Goal: Transaction & Acquisition: Purchase product/service

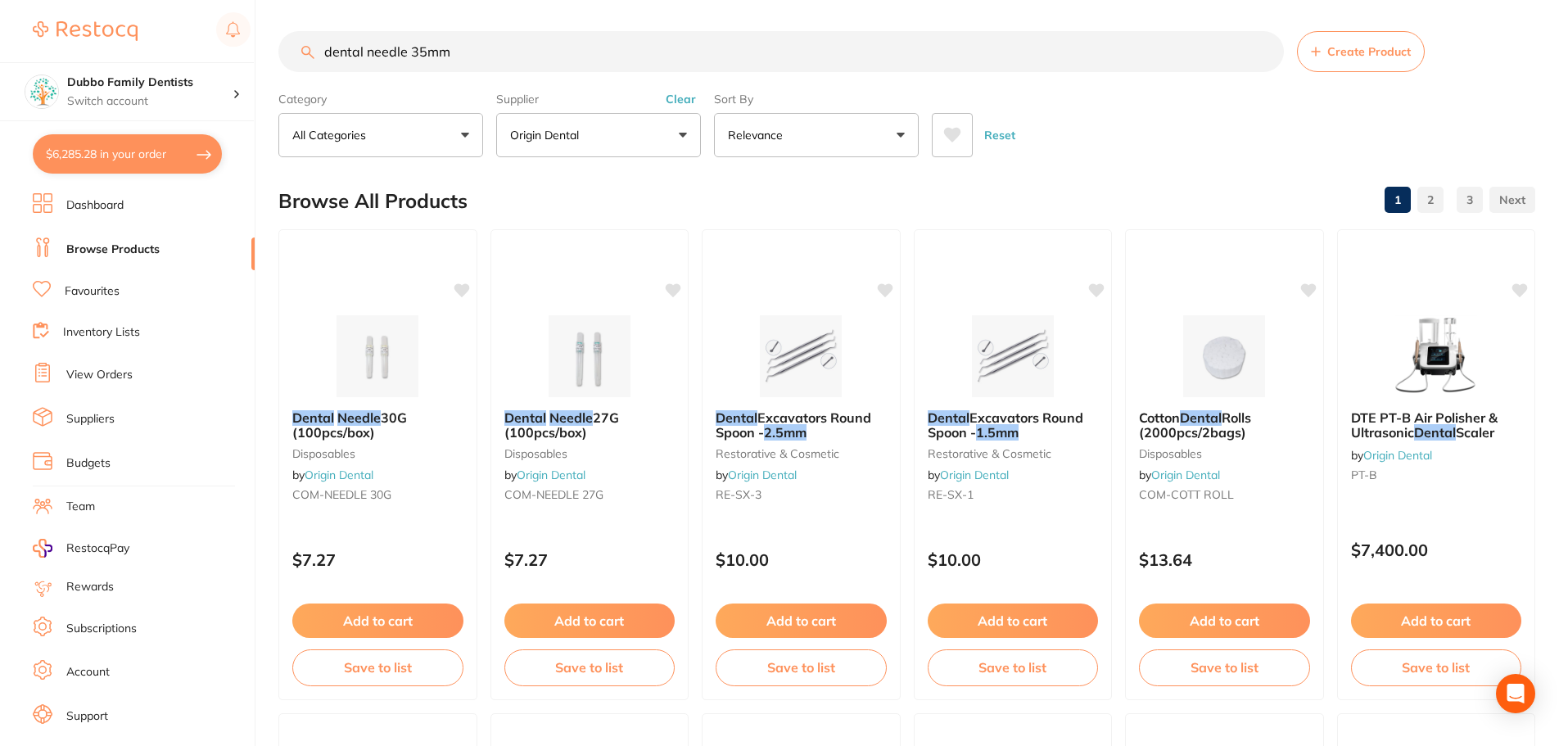
click at [103, 153] on button "$6,285.28 in your order" at bounding box center [127, 153] width 189 height 39
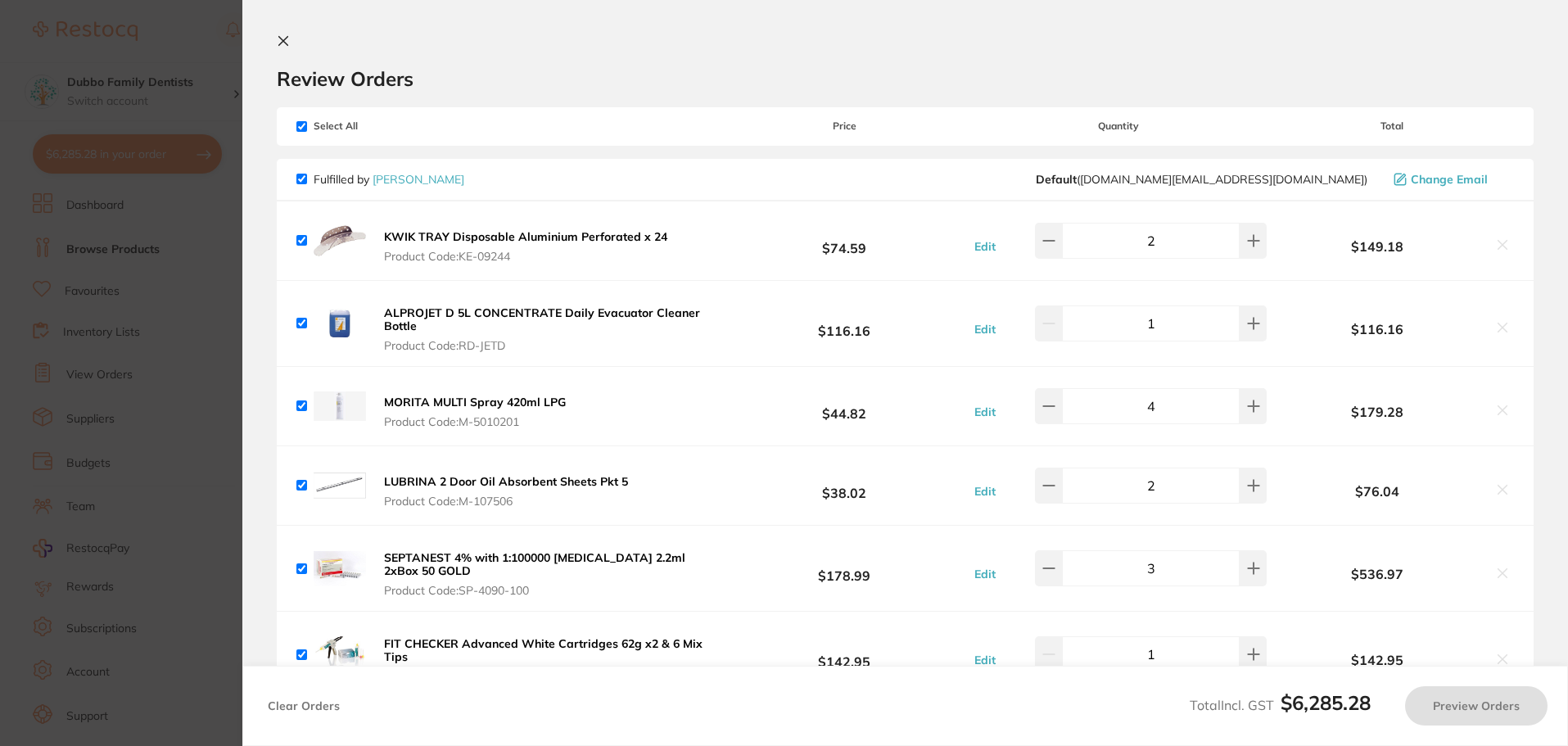
checkbox input "true"
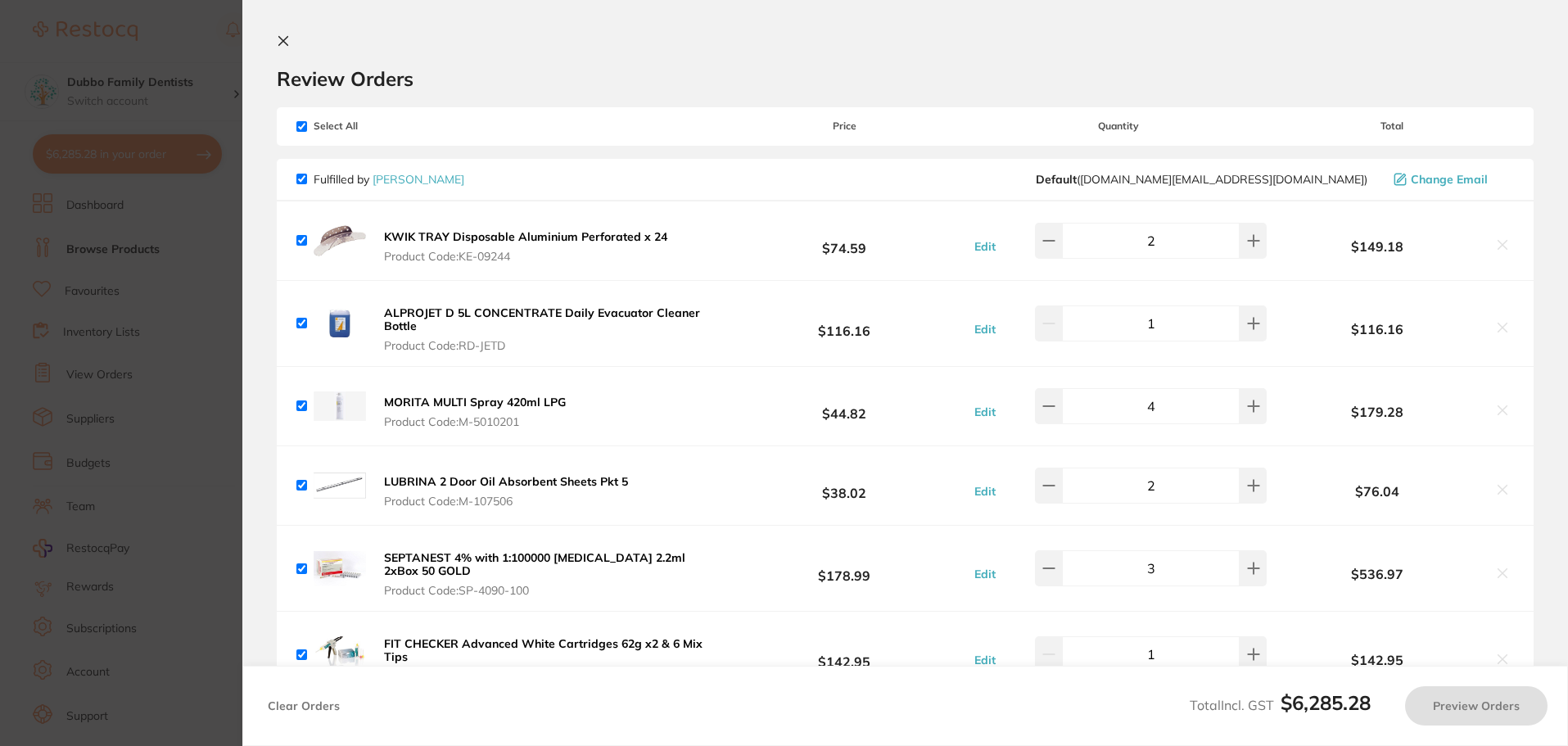
checkbox input "true"
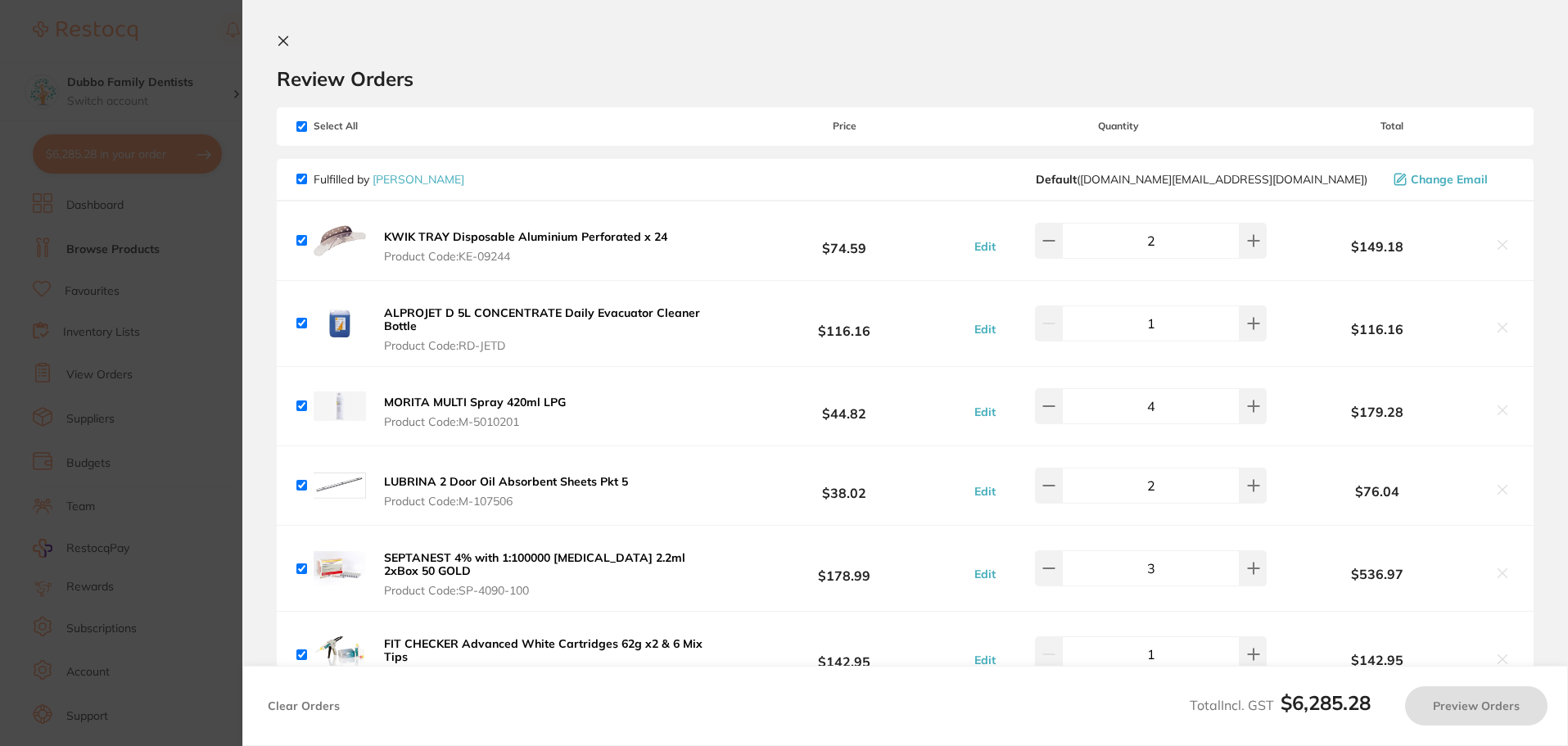
checkbox input "true"
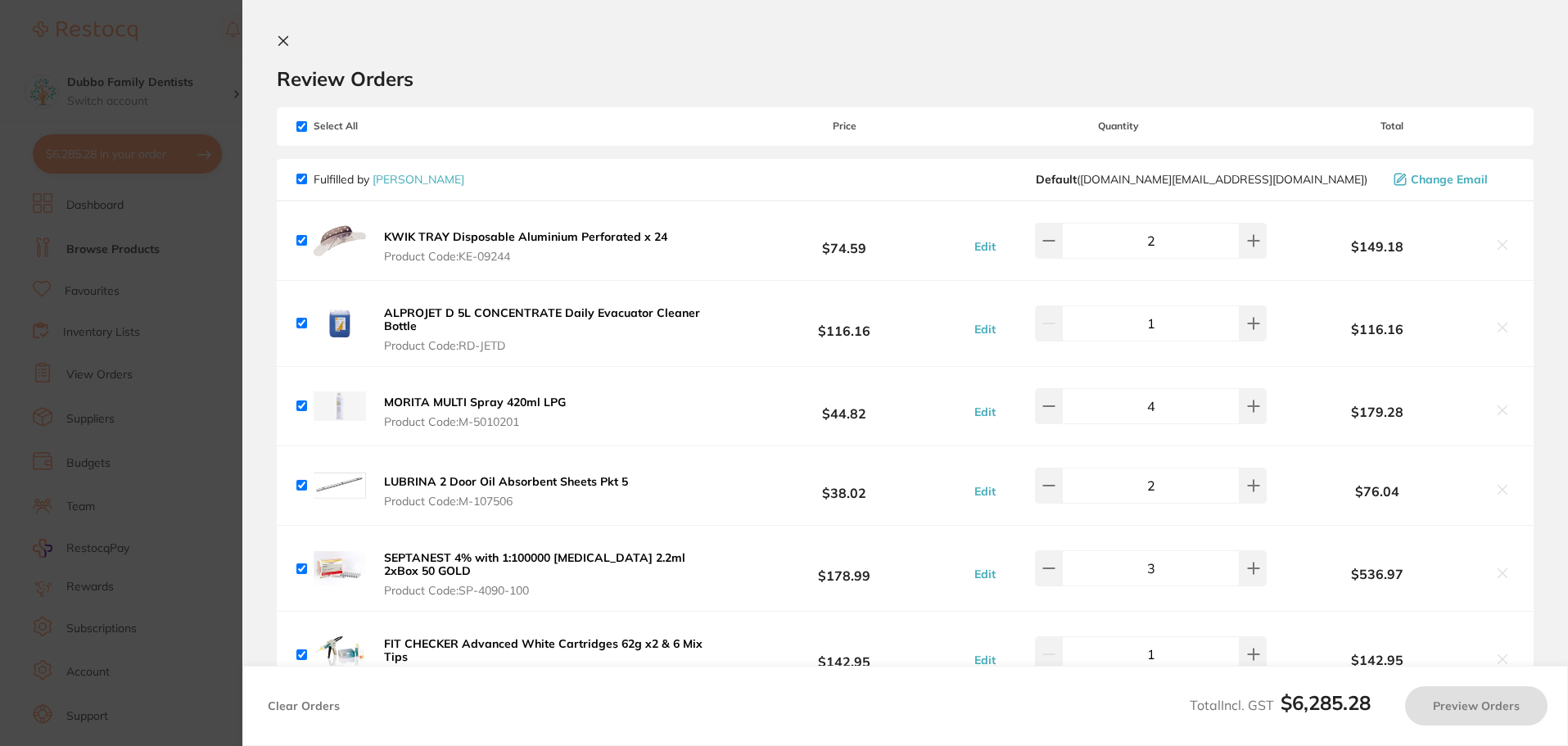
checkbox input "true"
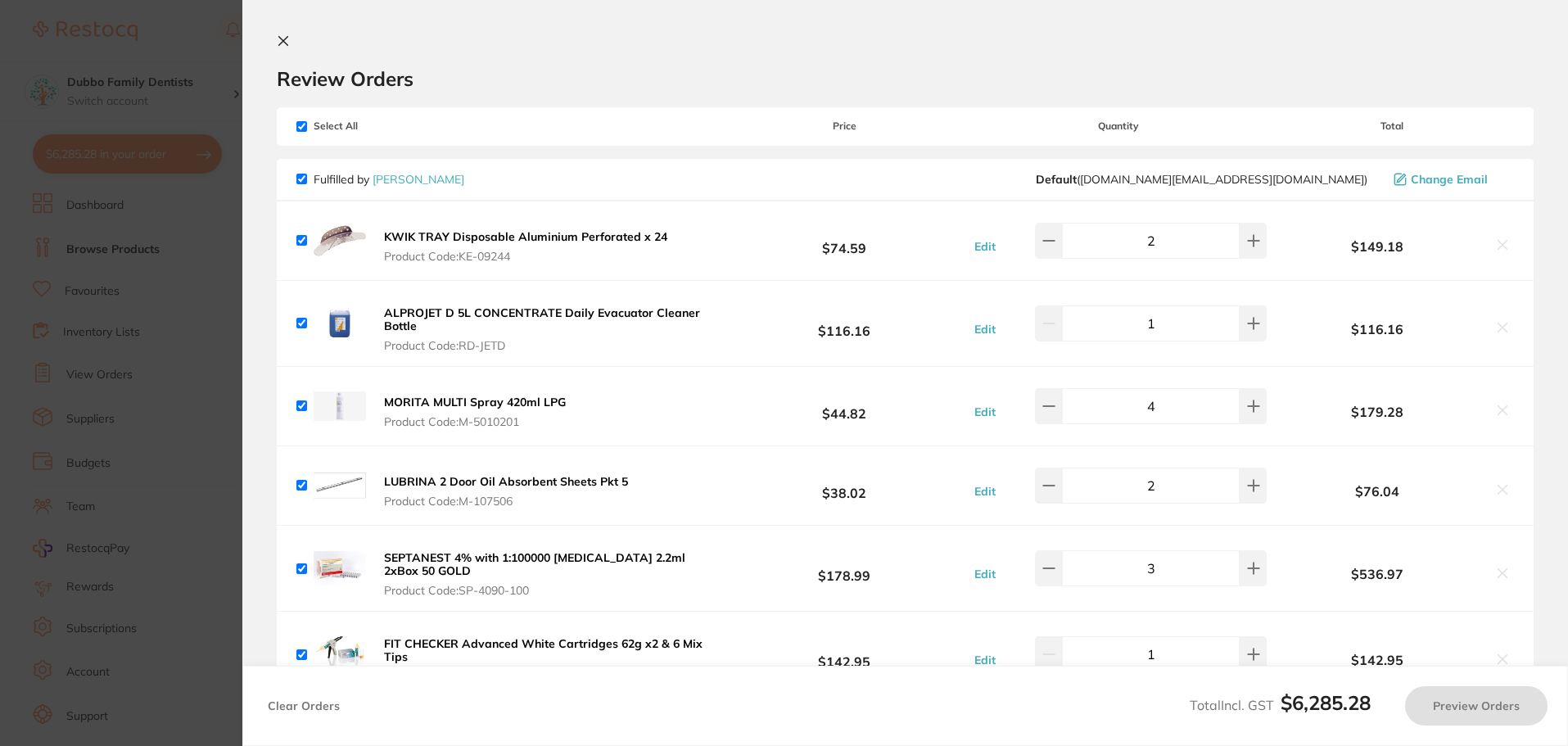
checkbox input "true"
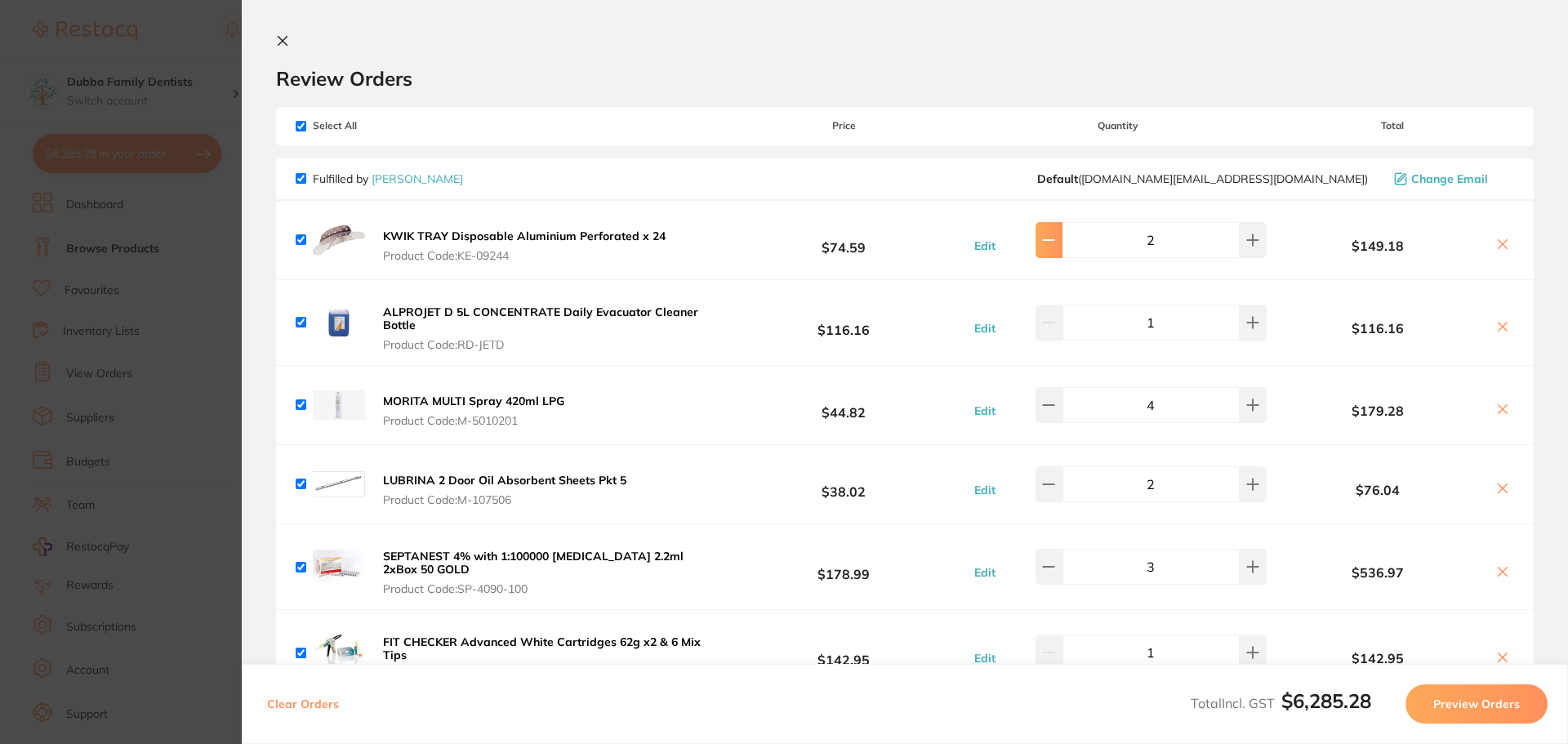
click at [1052, 241] on icon at bounding box center [1048, 239] width 13 height 13
type input "1"
click at [1055, 398] on icon at bounding box center [1048, 404] width 13 height 13
click at [1060, 414] on button at bounding box center [1049, 405] width 27 height 36
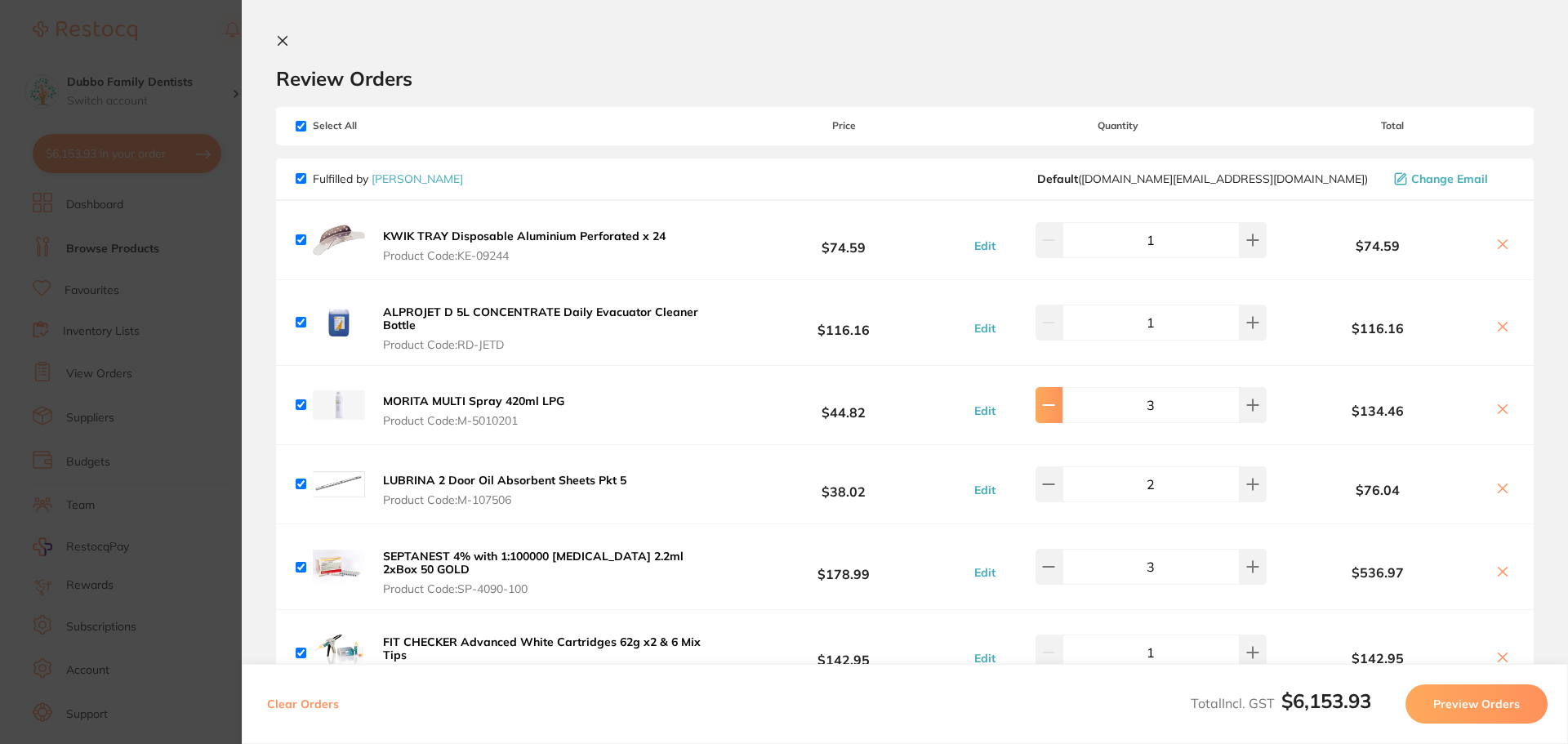
type input "2"
click at [909, 404] on b "$44.82" at bounding box center [843, 405] width 243 height 30
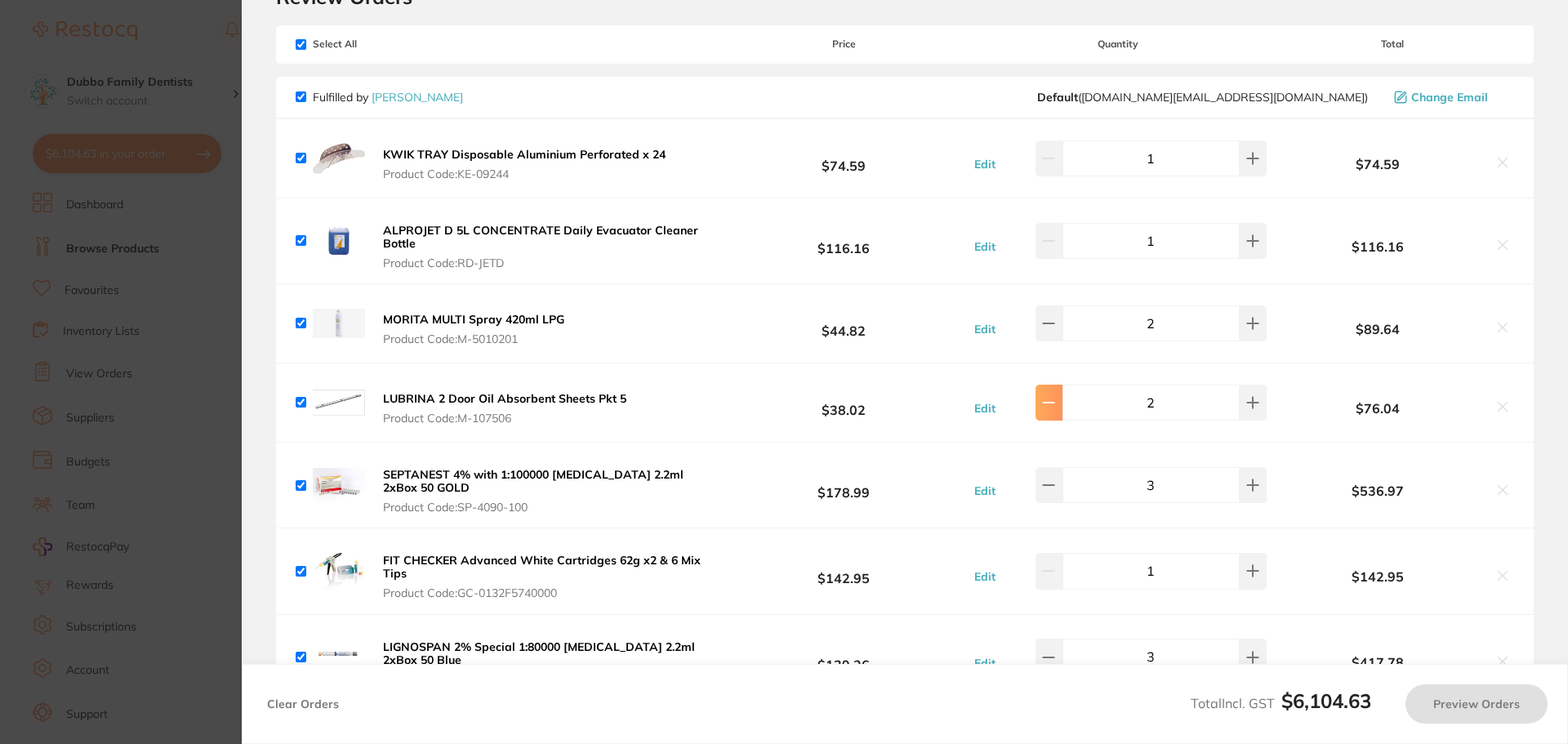
click at [1053, 409] on icon at bounding box center [1048, 402] width 13 height 13
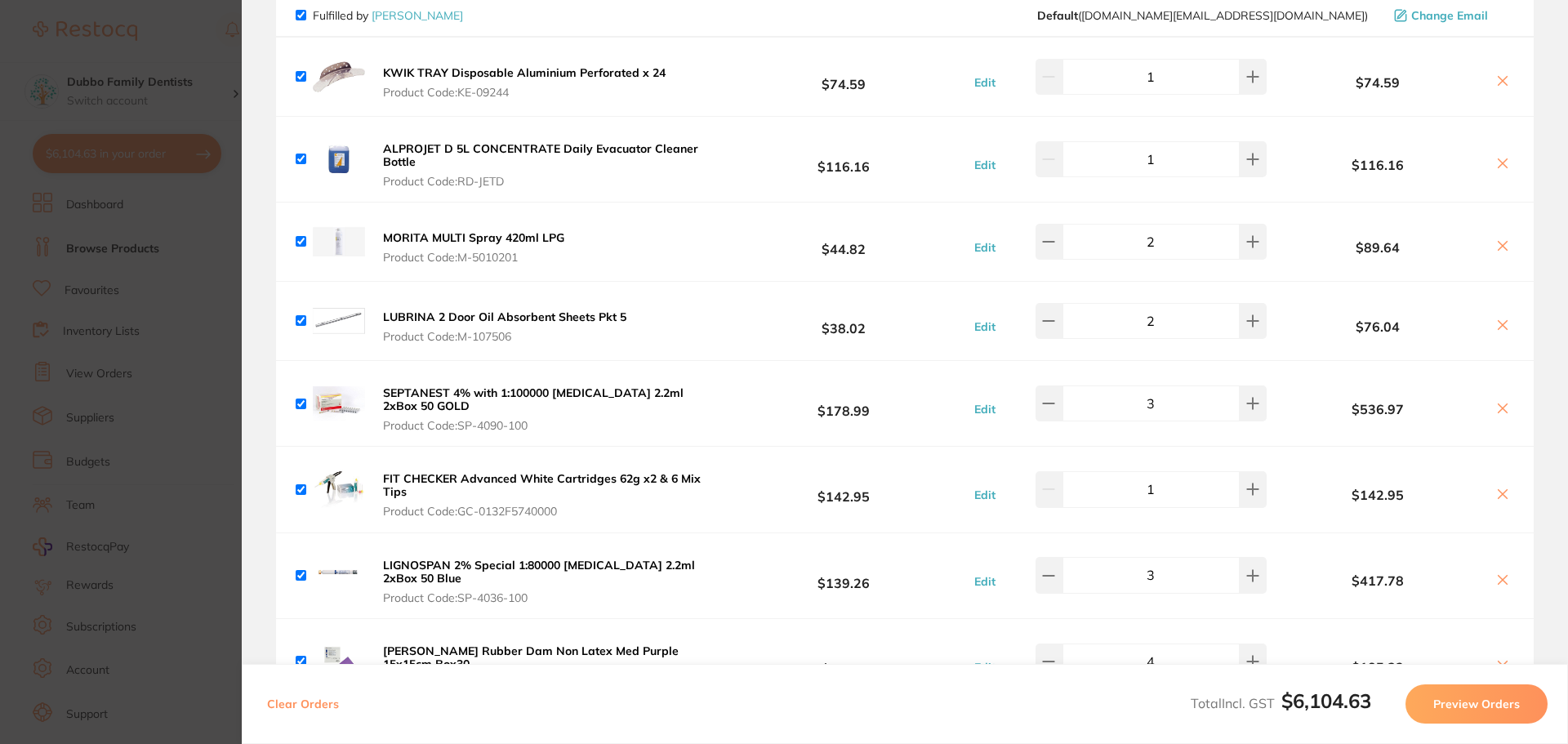
scroll to position [245, 0]
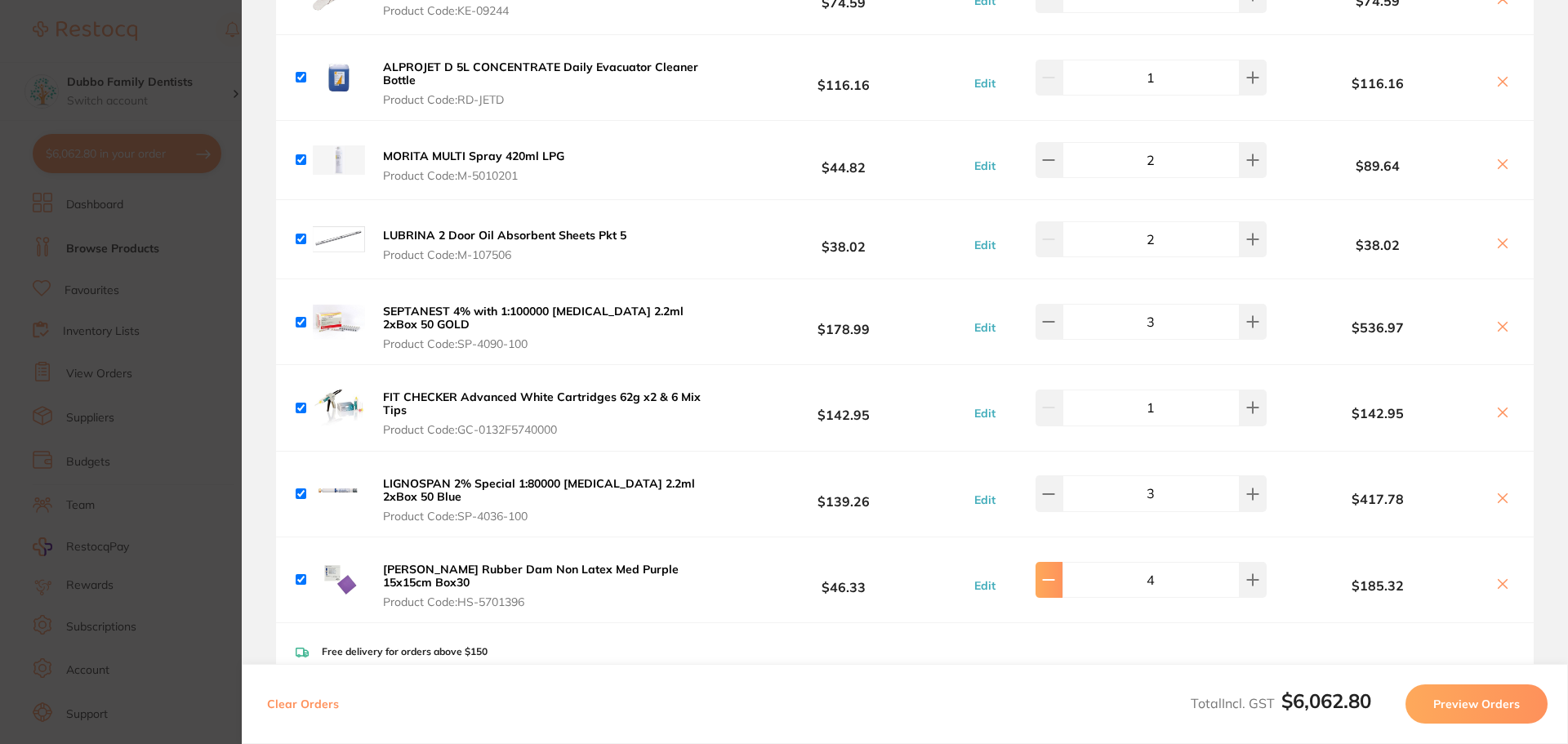
type input "1"
click at [1055, 498] on icon at bounding box center [1048, 493] width 13 height 13
type input "2"
click at [1055, 327] on icon at bounding box center [1048, 321] width 13 height 13
type input "2"
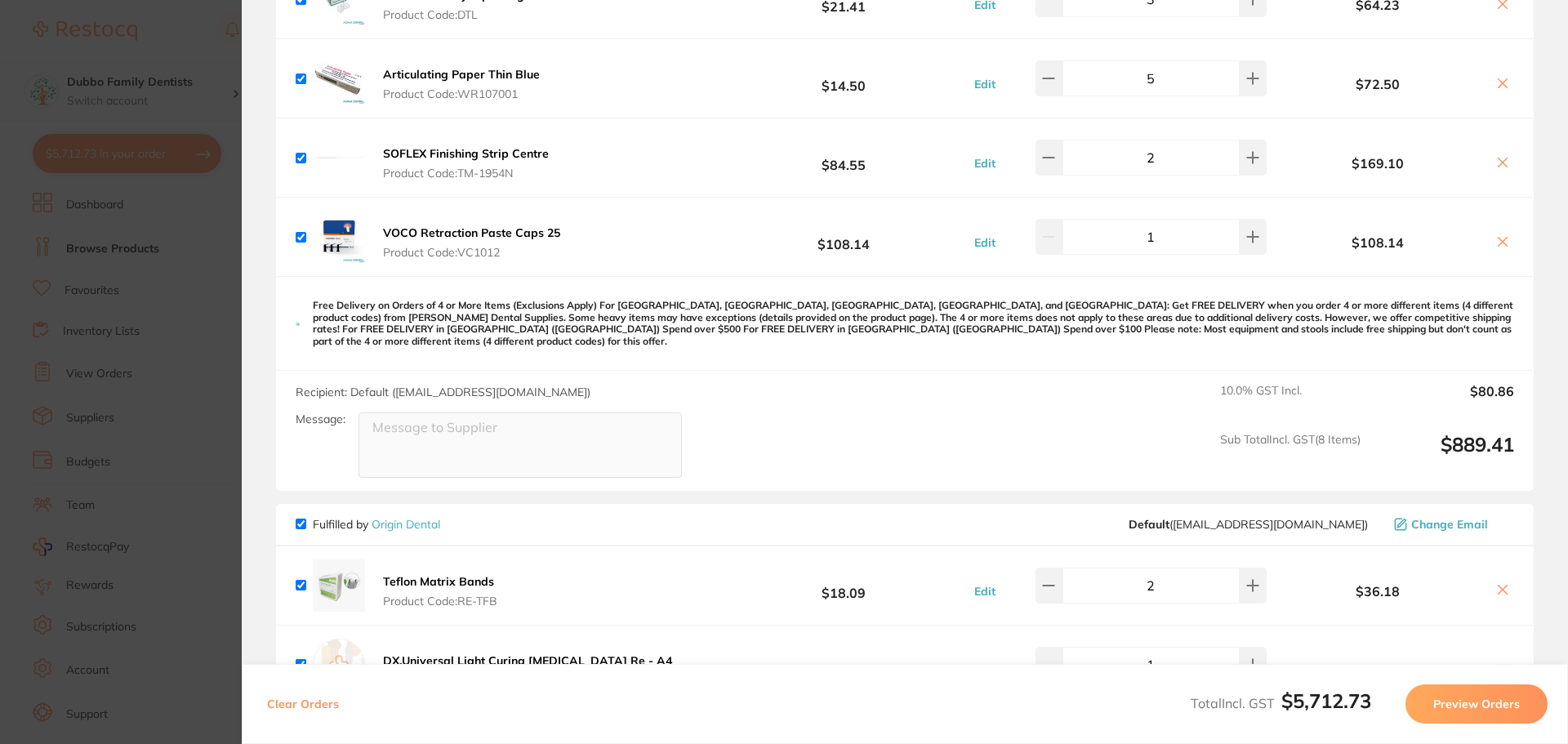
scroll to position [2369, 0]
click at [157, 350] on section "Update RRP Set your pre negotiated price for this item. Item Agreed RRP (excl. …" at bounding box center [784, 372] width 1568 height 744
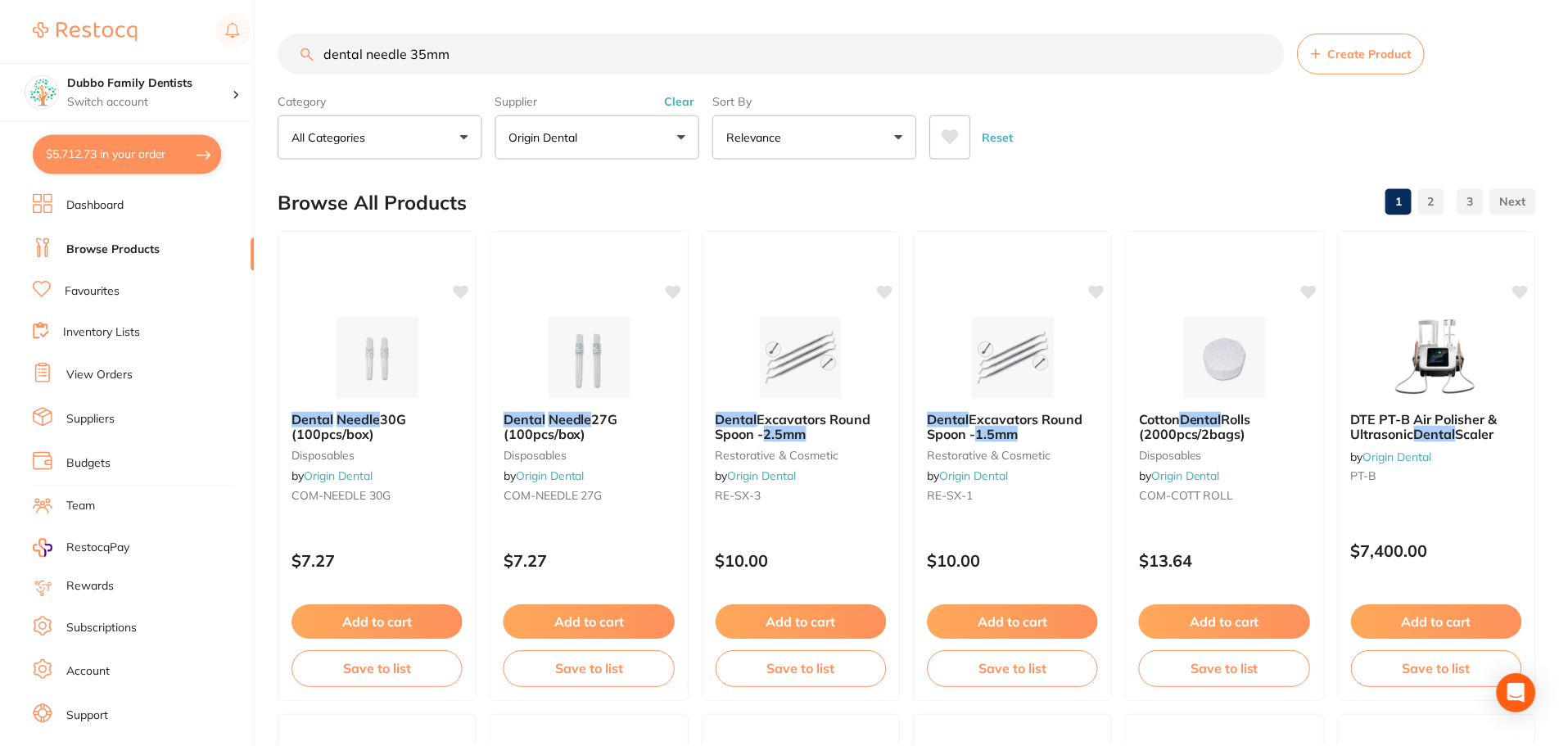
scroll to position [2, 0]
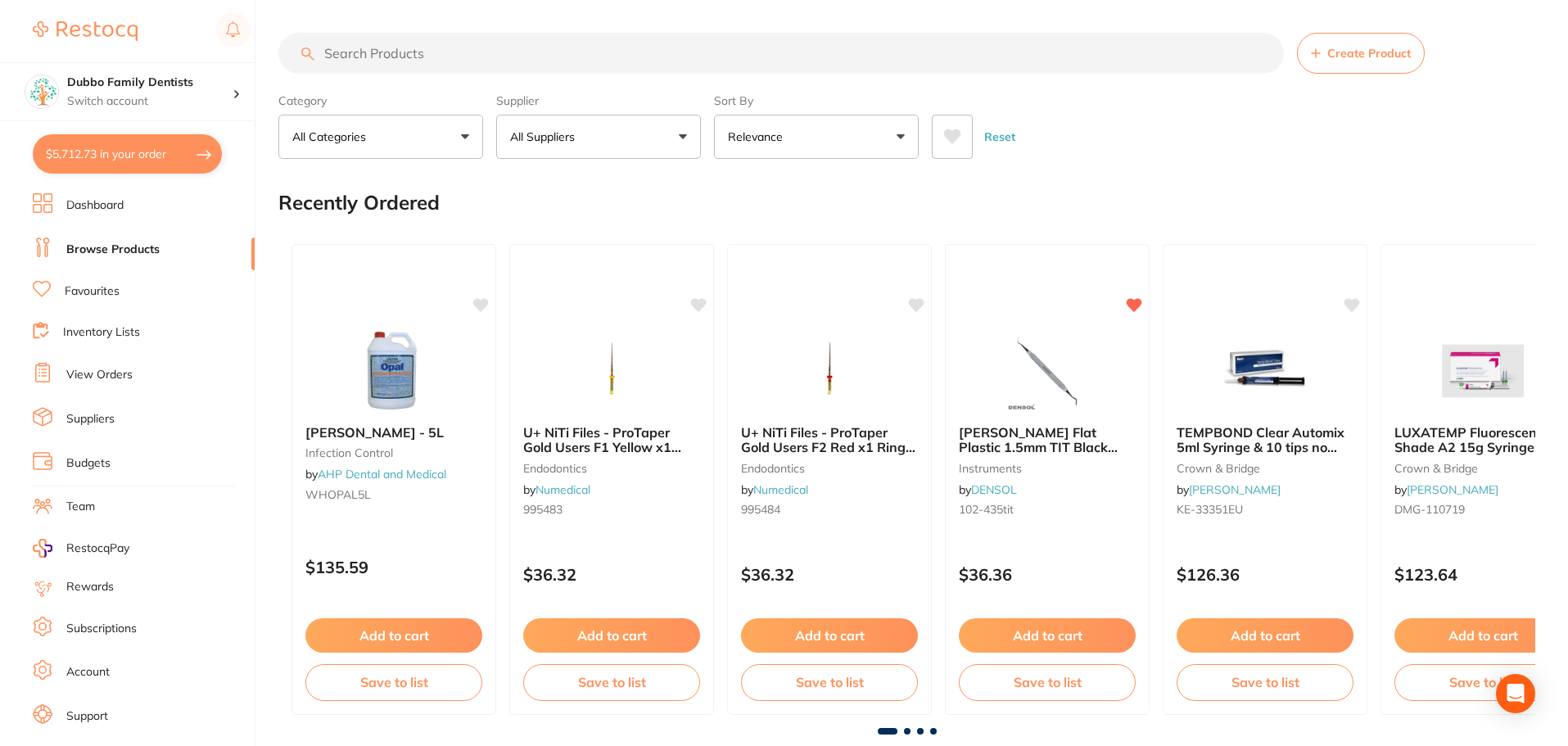
click at [624, 141] on button "All Suppliers" at bounding box center [598, 137] width 205 height 45
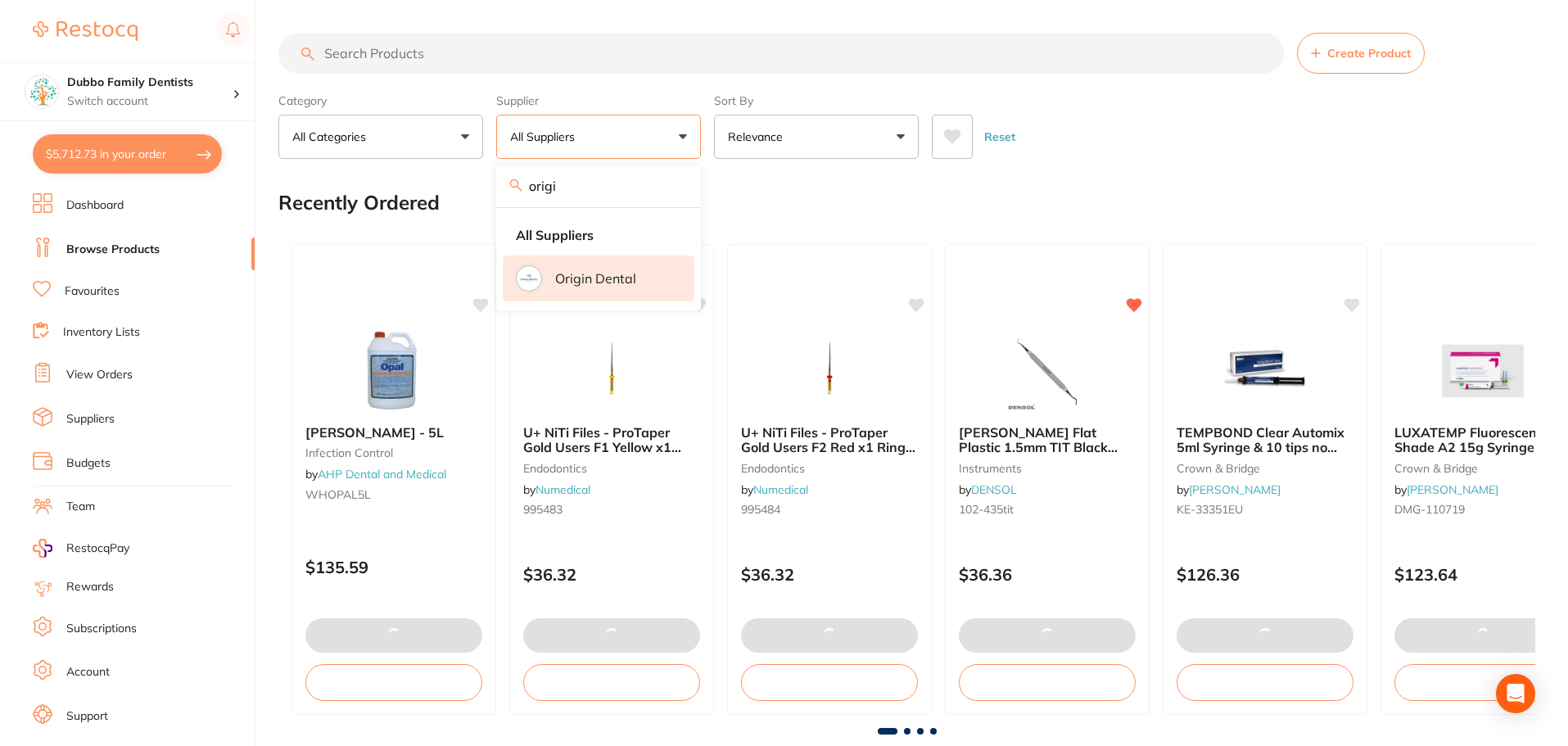
type input "origi"
click at [537, 285] on img at bounding box center [529, 279] width 21 height 21
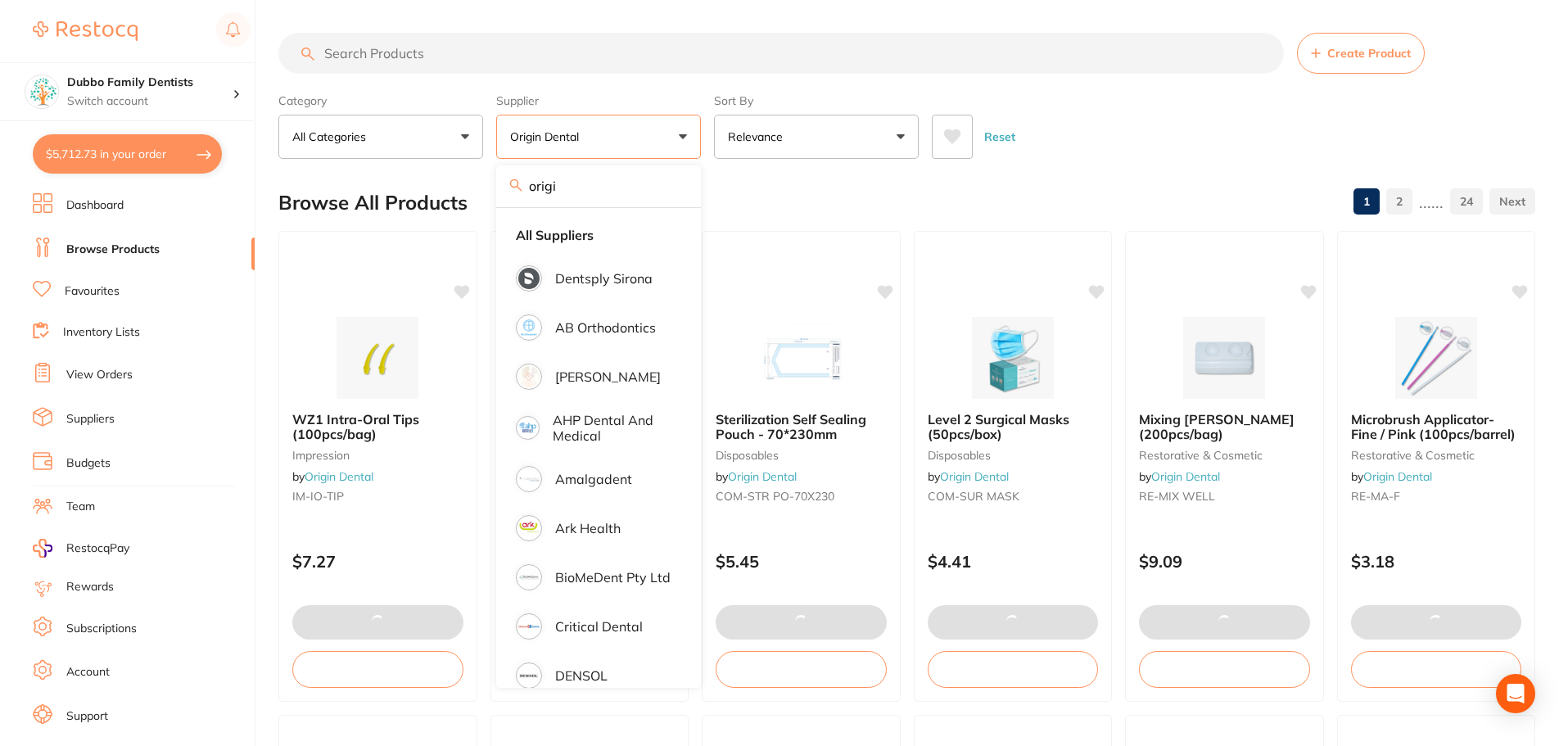
click at [436, 64] on input "search" at bounding box center [781, 53] width 1005 height 41
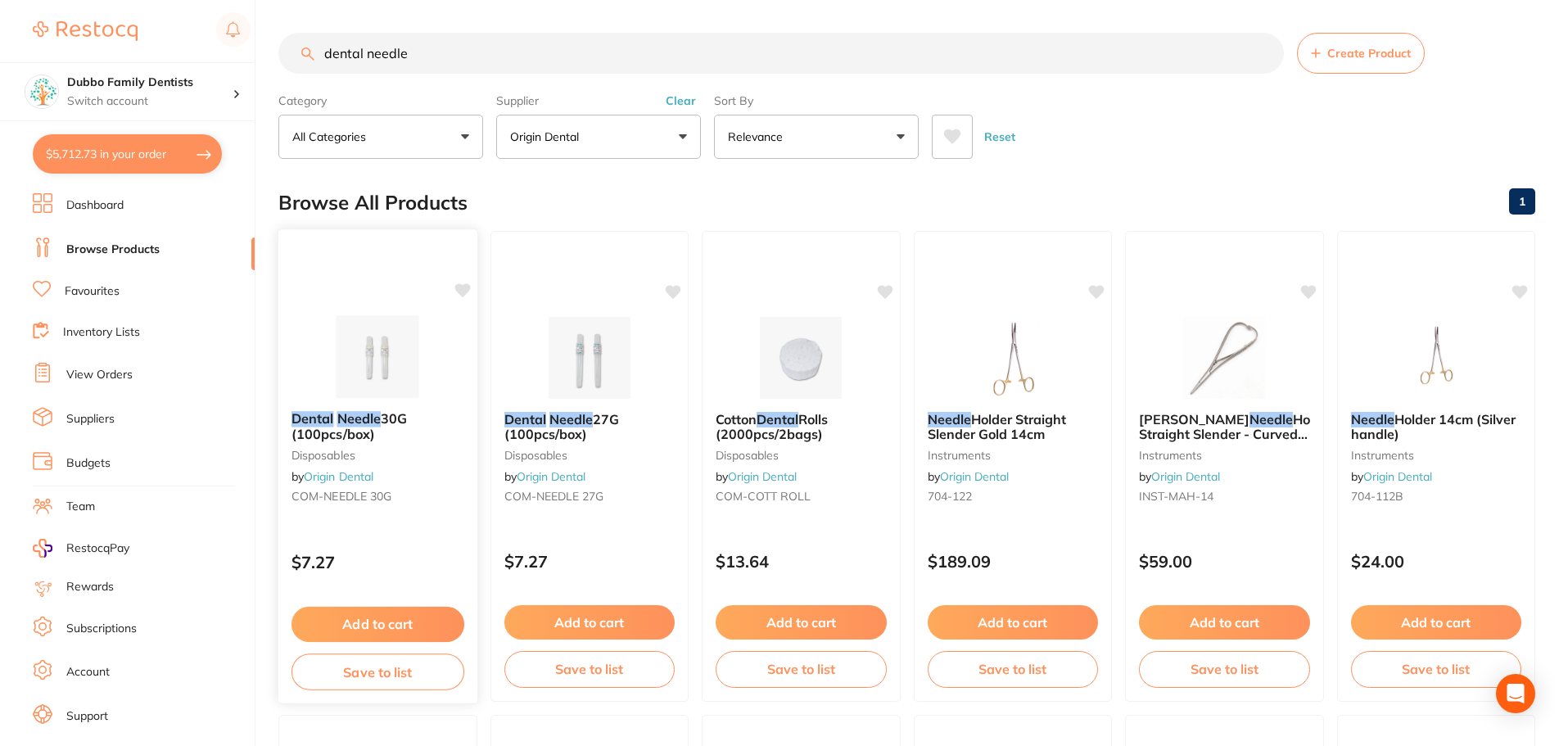
type input "dental needle"
click at [379, 348] on img at bounding box center [378, 356] width 107 height 83
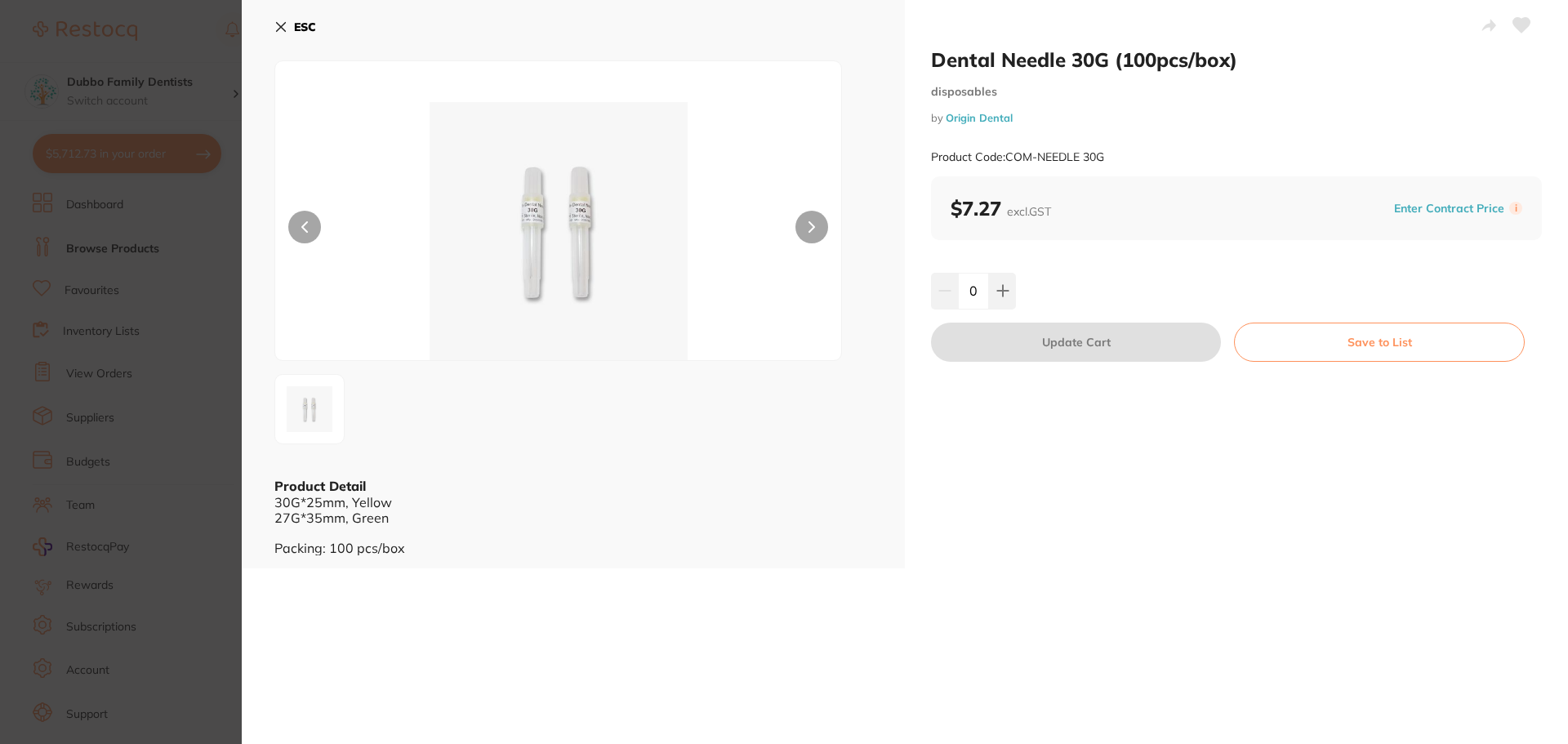
click at [200, 503] on section "Dental Needle 30G (100pcs/box) disposables by Origin Dental Product Code: COM-N…" at bounding box center [784, 372] width 1568 height 744
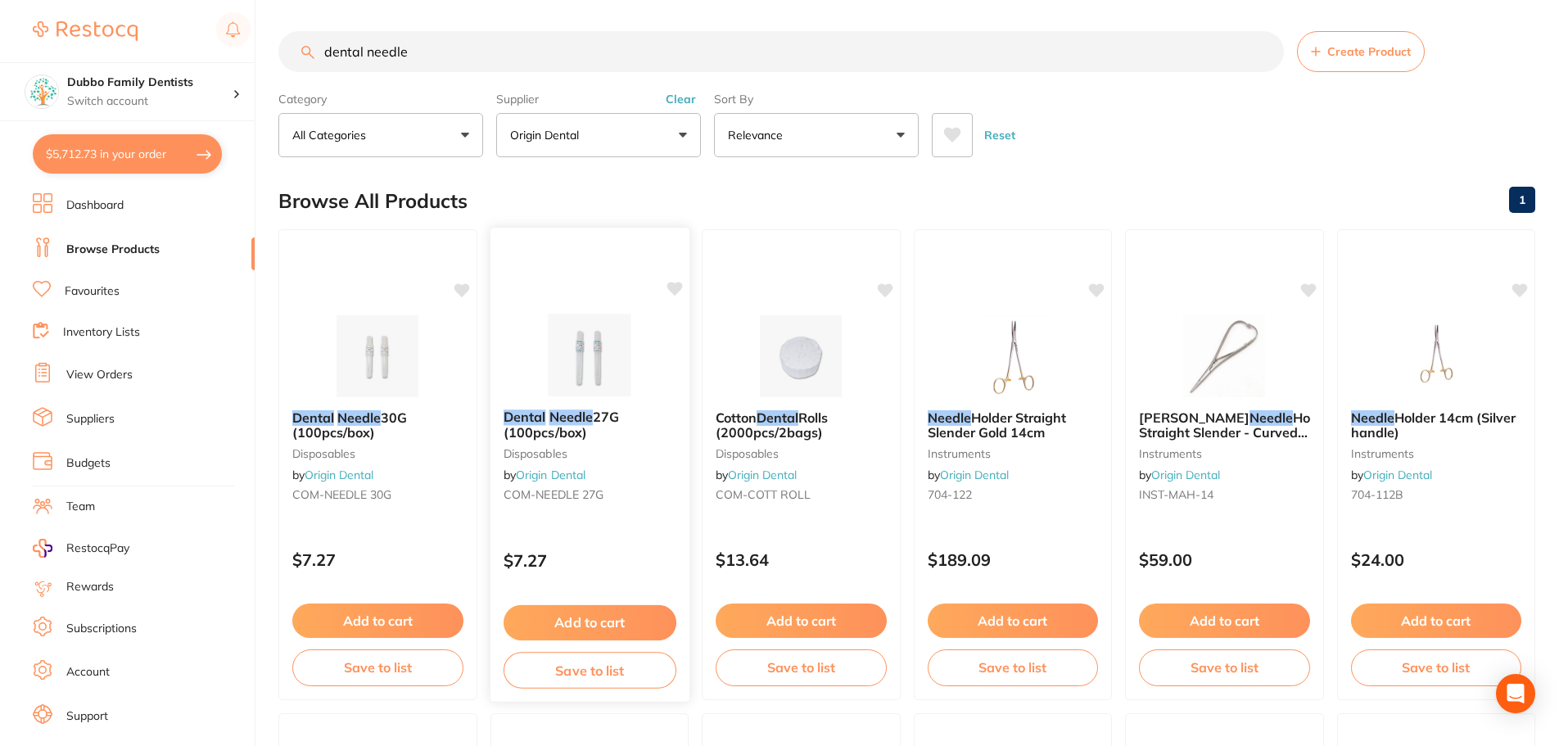
click at [594, 347] on img at bounding box center [588, 355] width 107 height 83
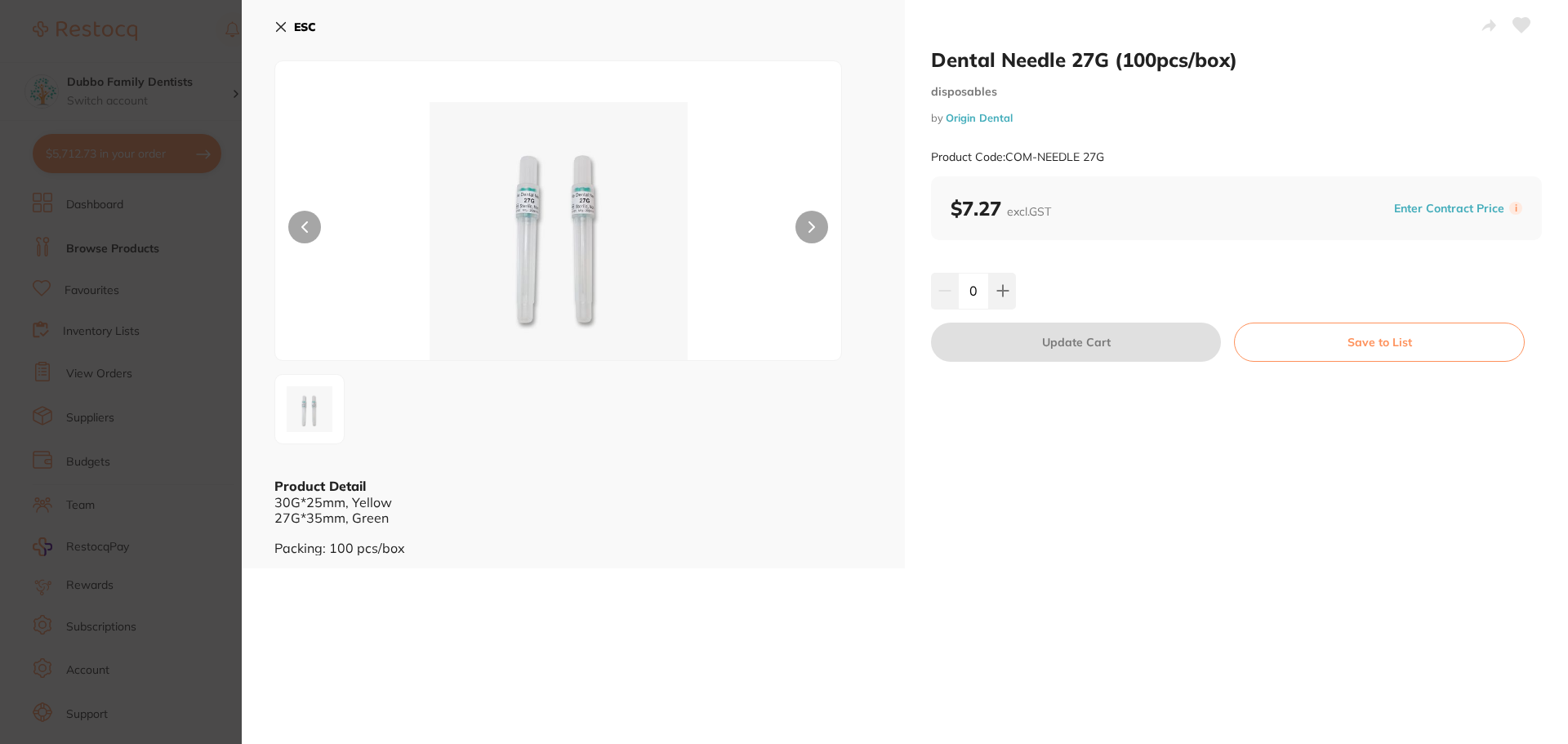
click at [691, 712] on div "Dental Needle 27G (100pcs/box) disposables by Origin Dental Product Code: COM-N…" at bounding box center [905, 372] width 1326 height 744
click at [999, 284] on button at bounding box center [1002, 291] width 27 height 36
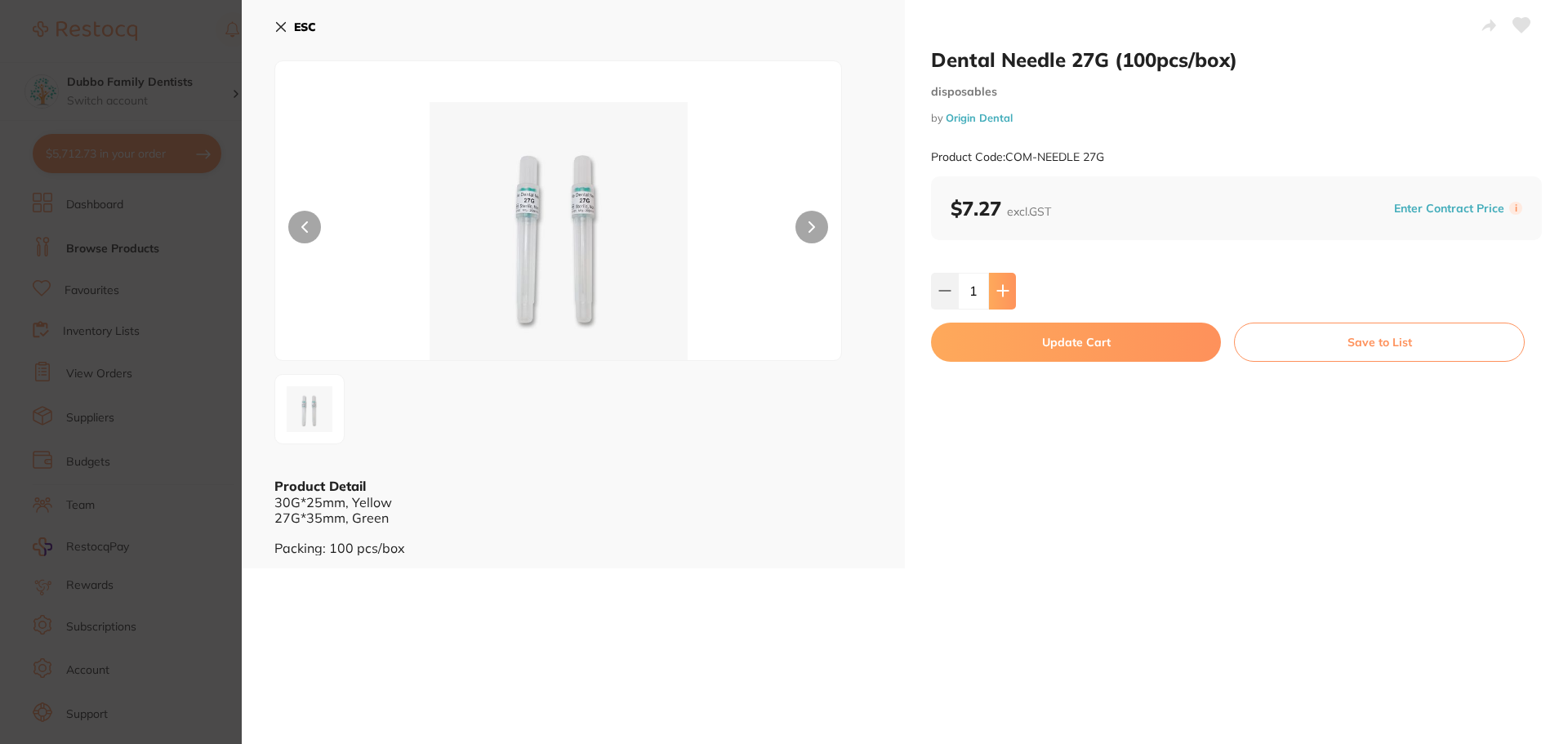
click at [1009, 286] on button at bounding box center [1002, 291] width 27 height 36
type input "2"
click at [1043, 330] on button "Update Cart" at bounding box center [1075, 342] width 290 height 39
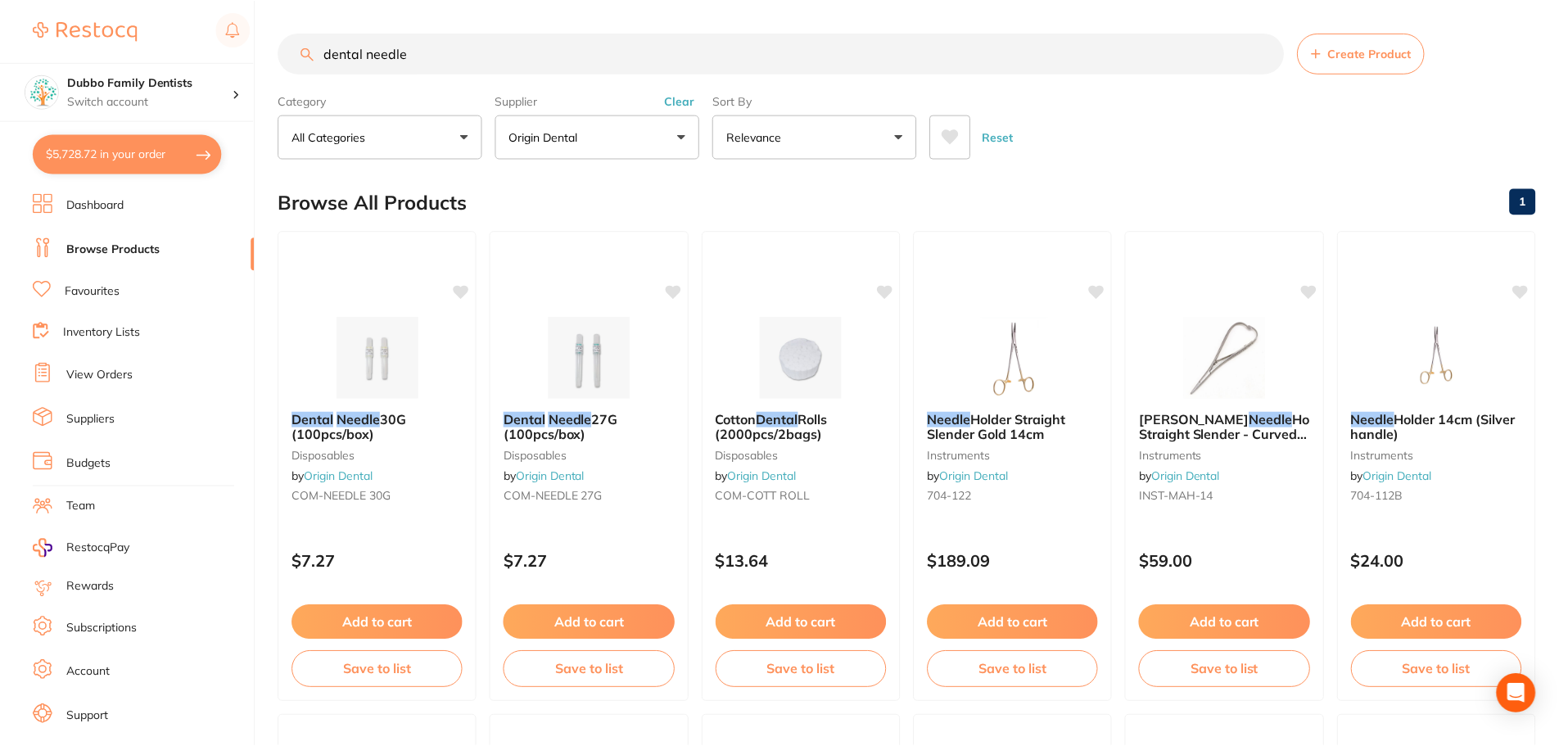
scroll to position [2, 0]
click at [112, 159] on button "$5,728.72 in your order" at bounding box center [127, 153] width 189 height 39
checkbox input "true"
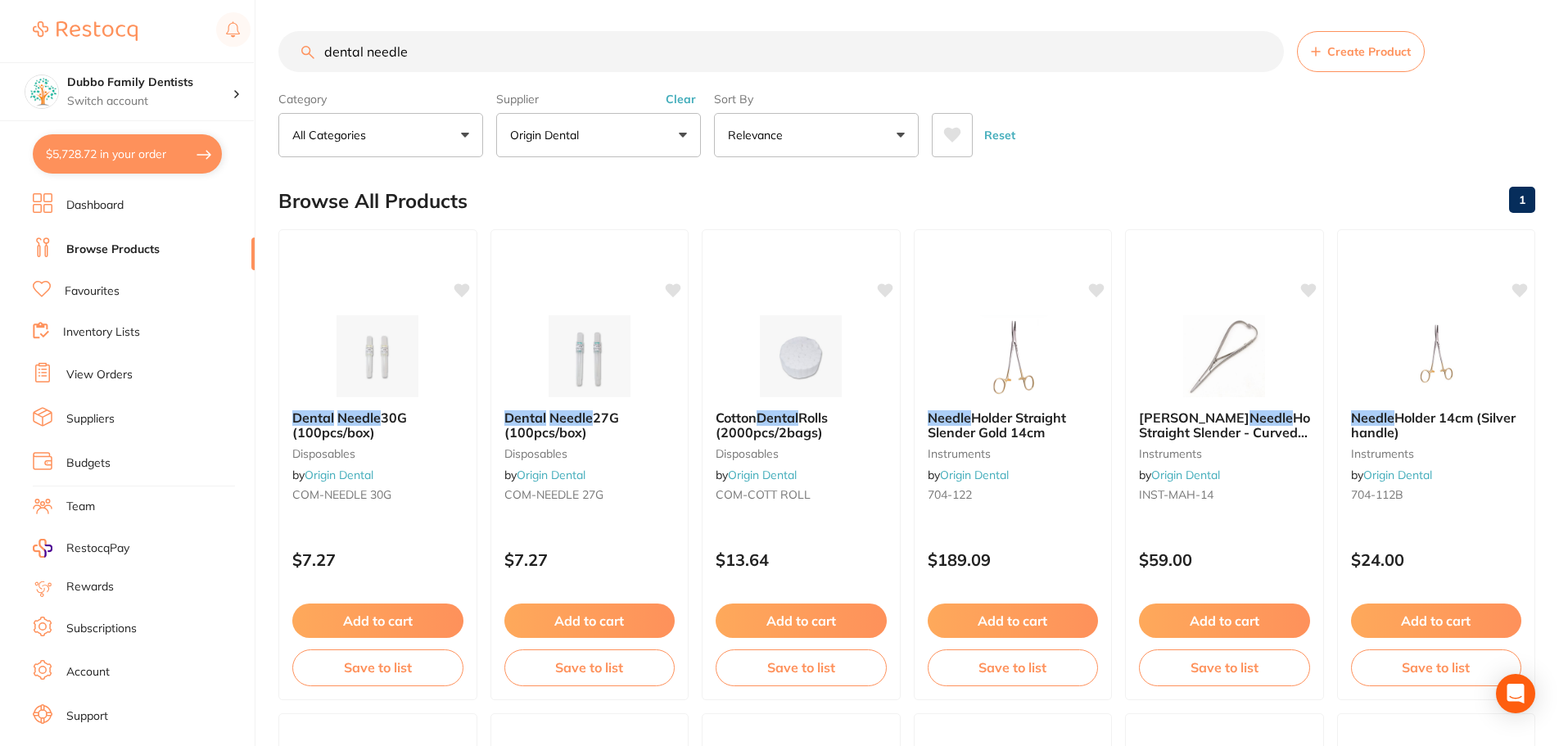
checkbox input "true"
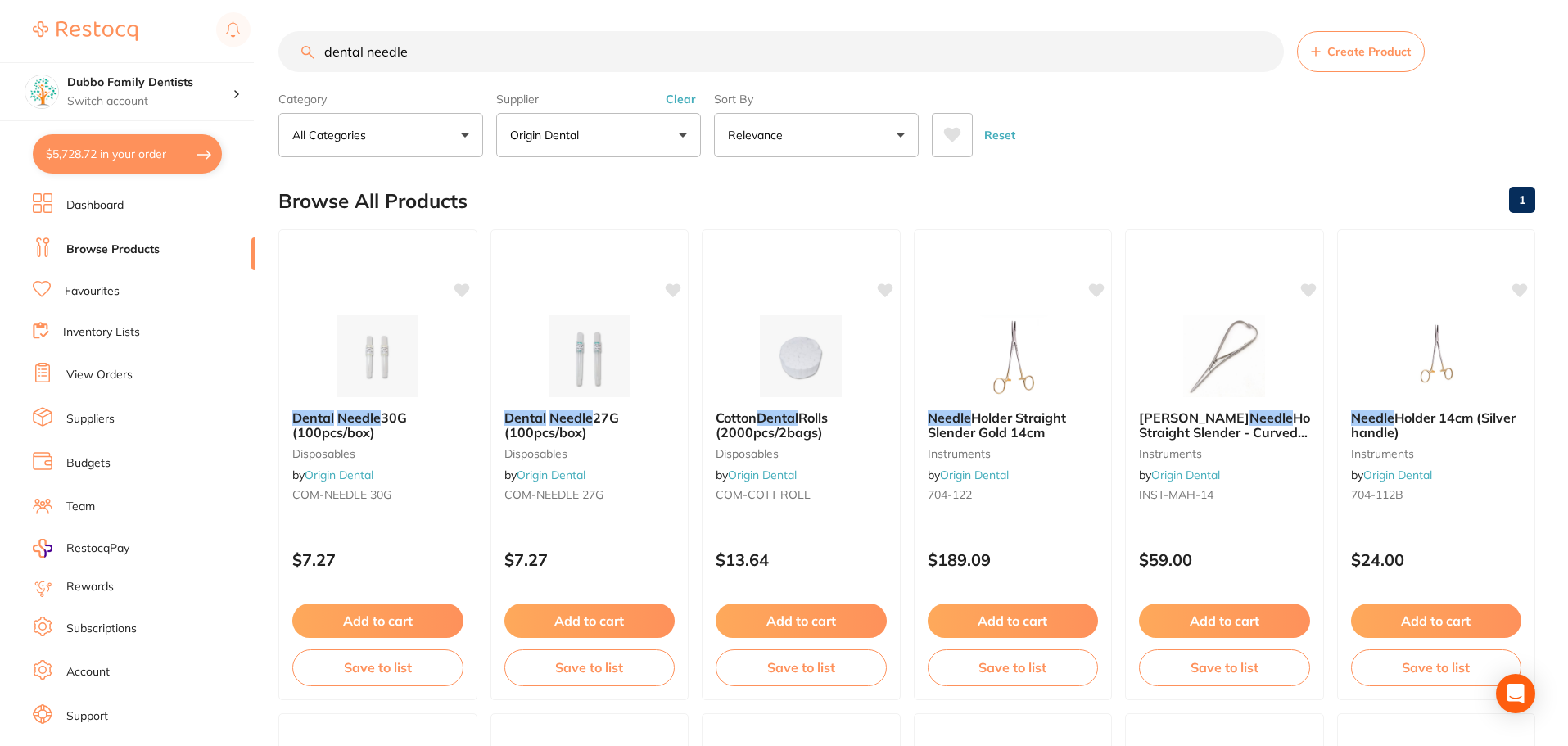
checkbox input "true"
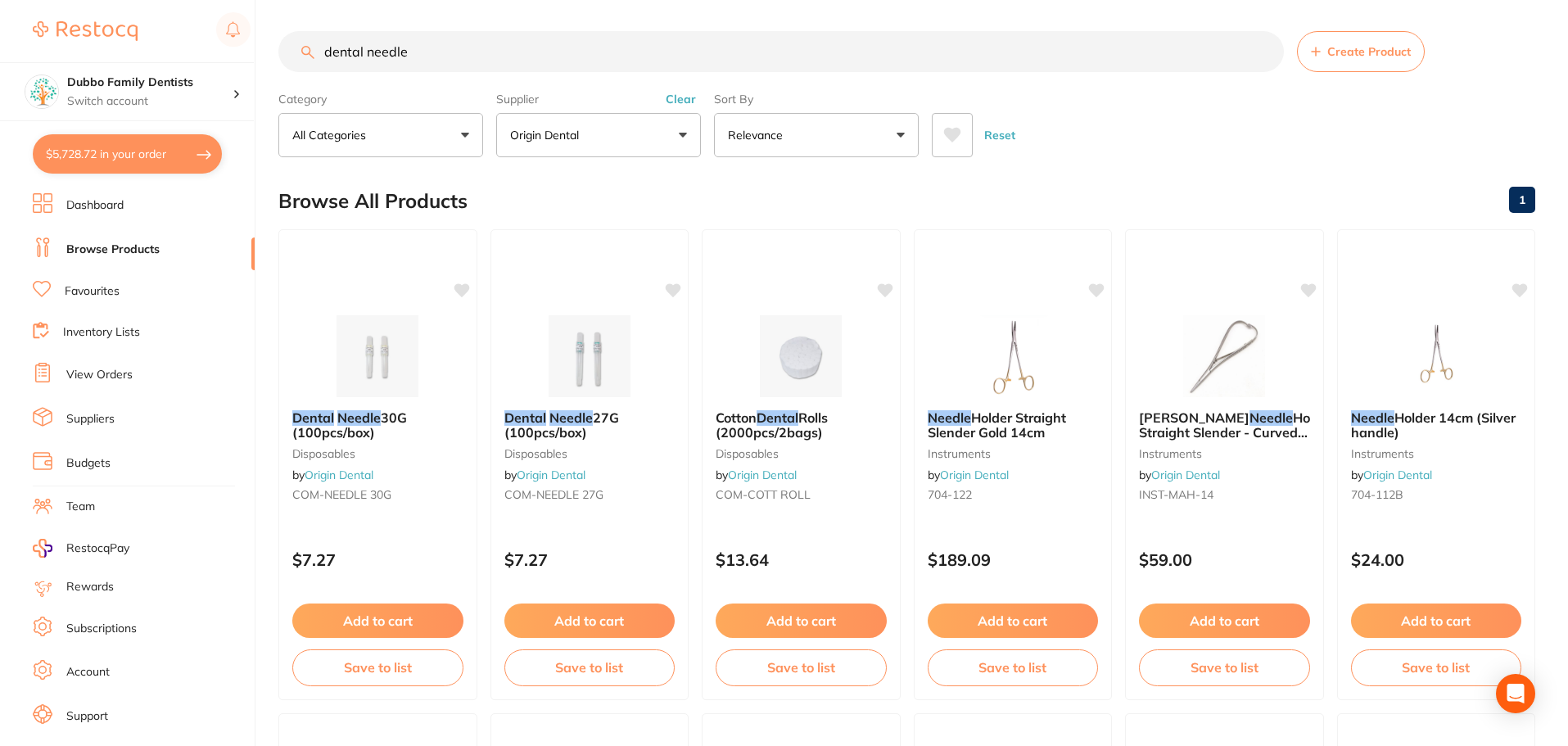
checkbox input "true"
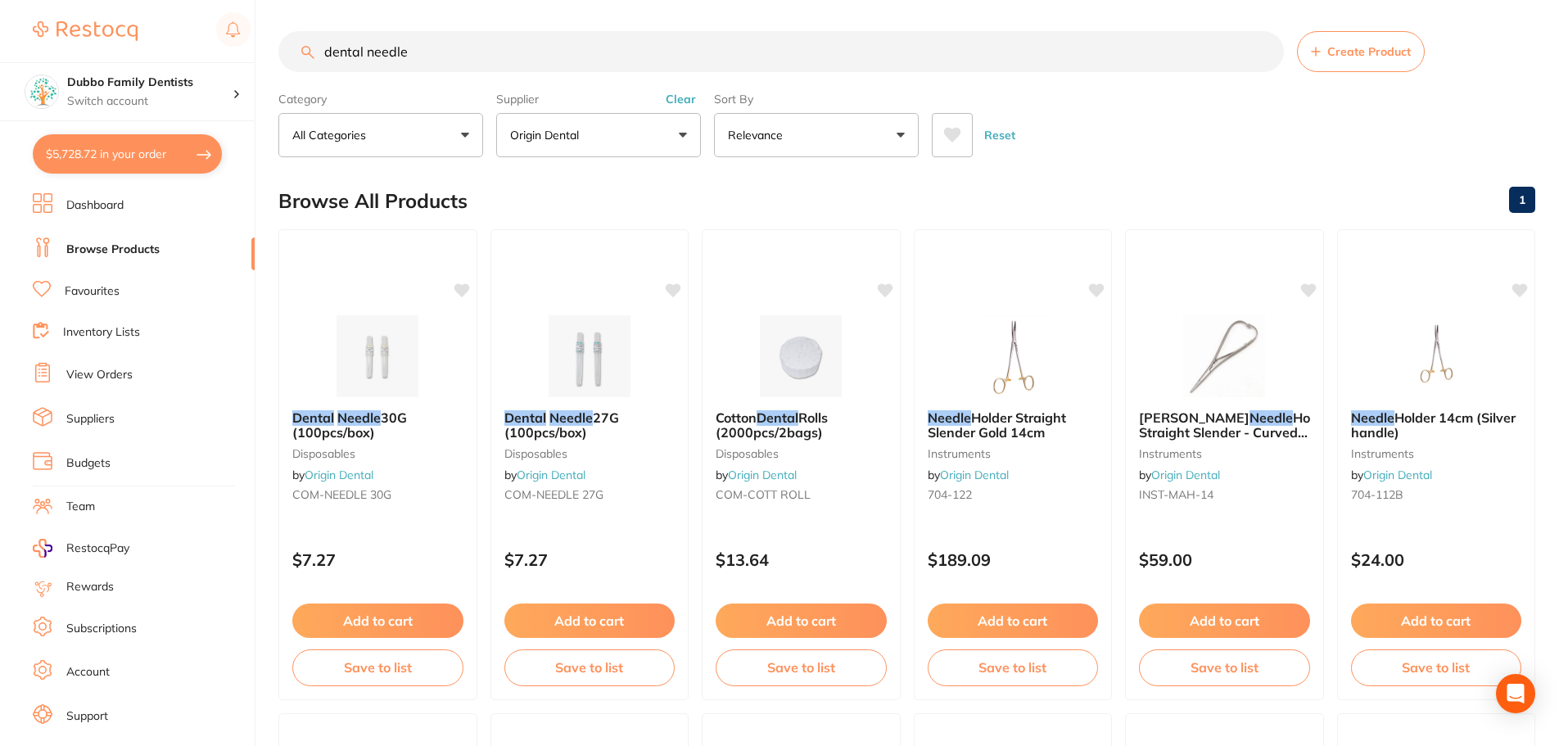
checkbox input "true"
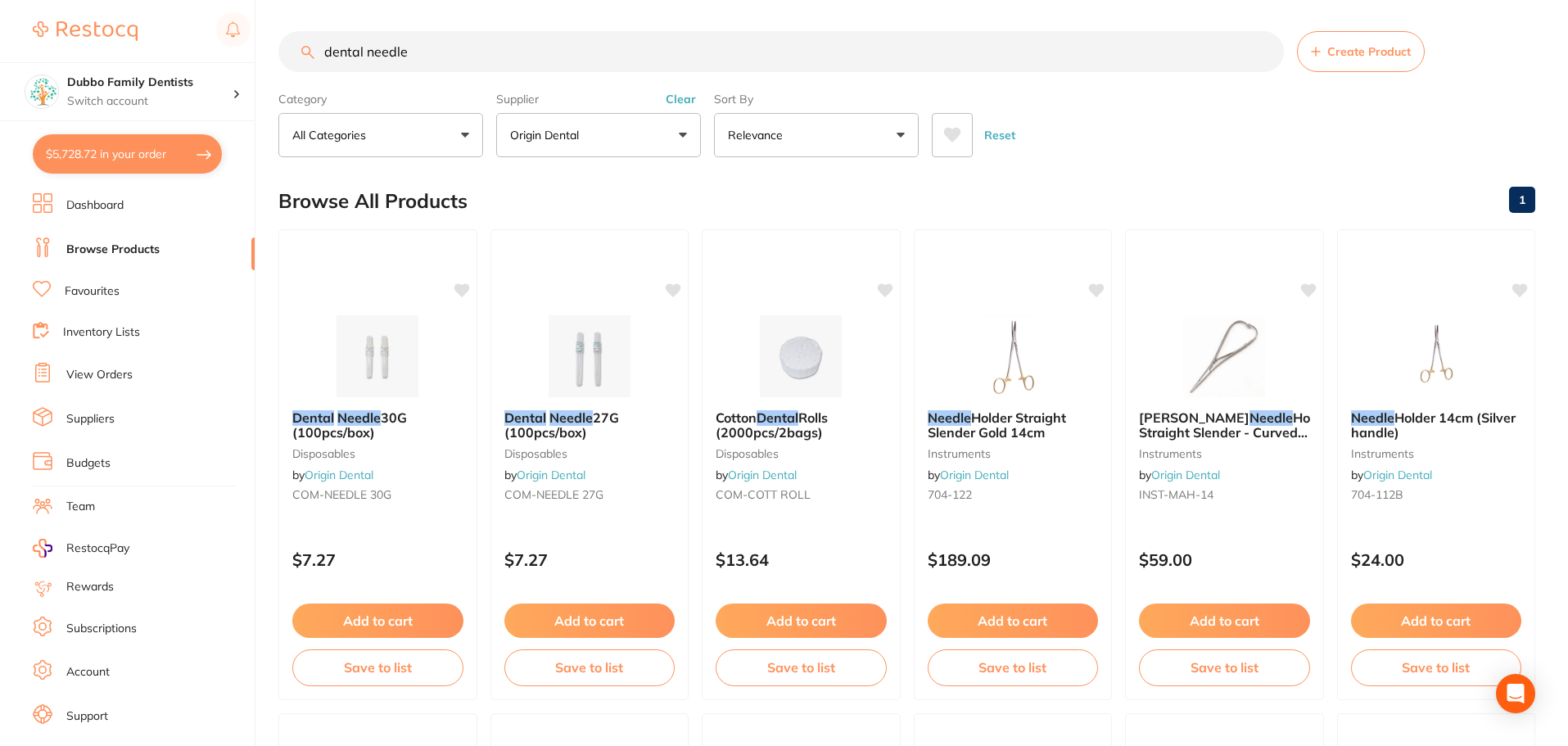
checkbox input "true"
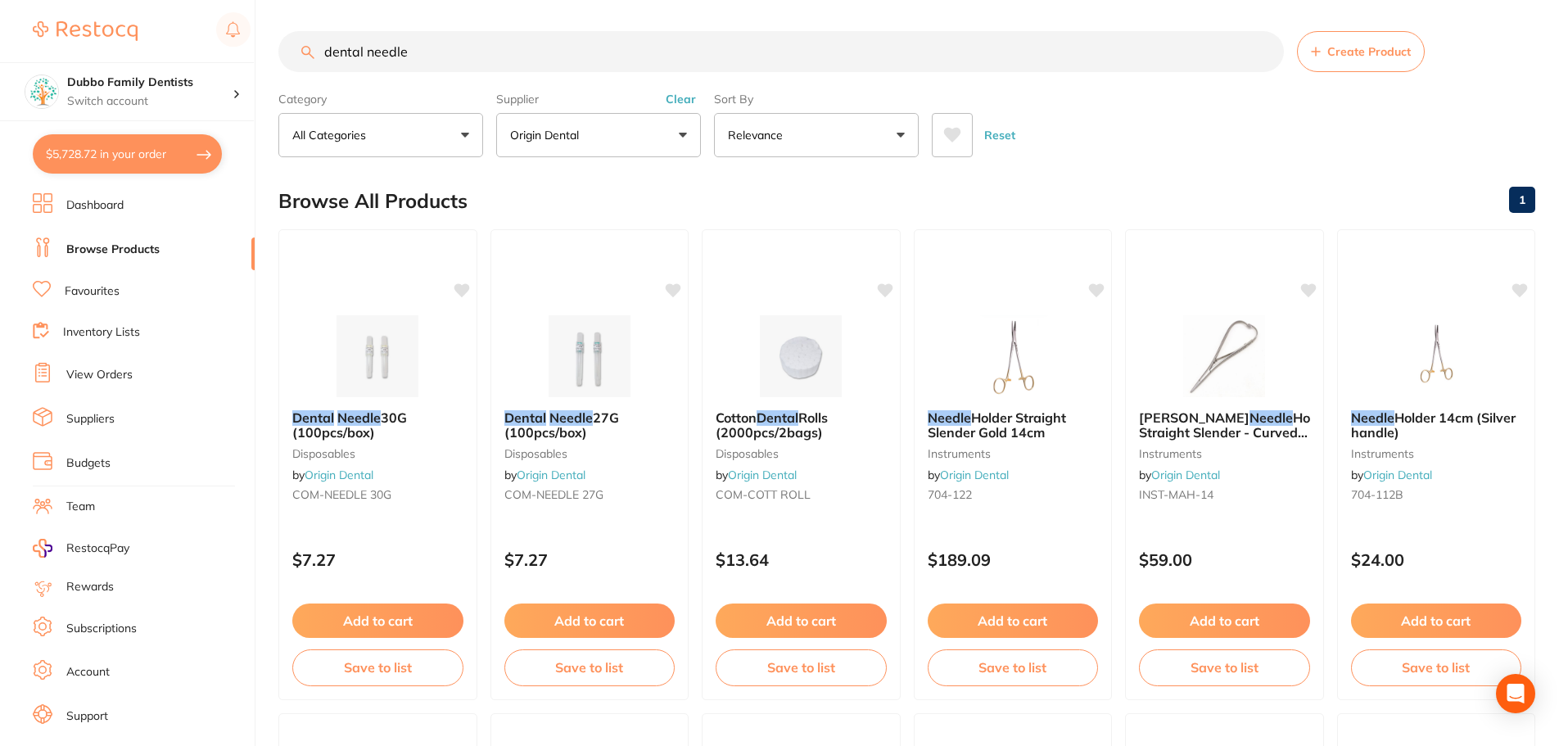
checkbox input "true"
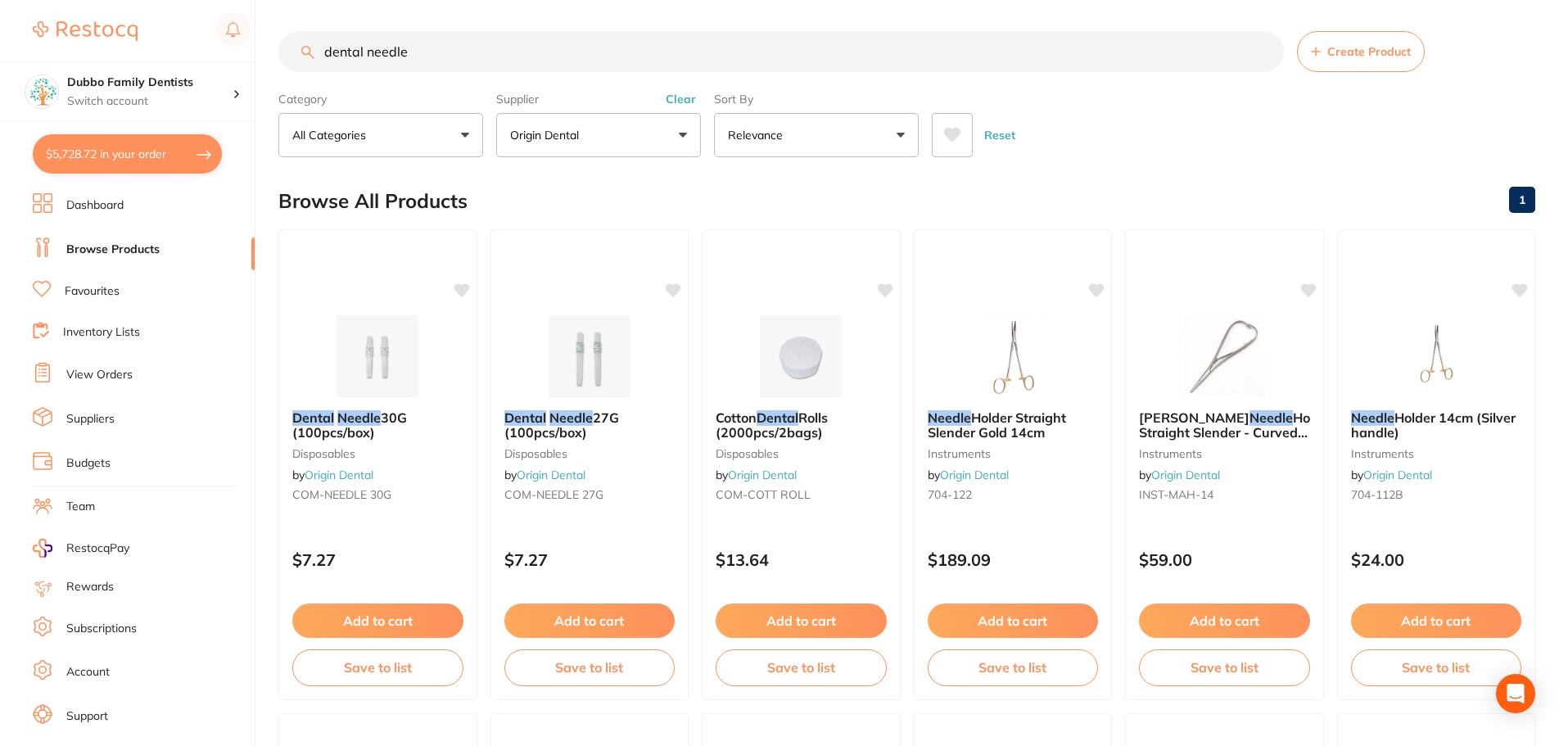
checkbox input "true"
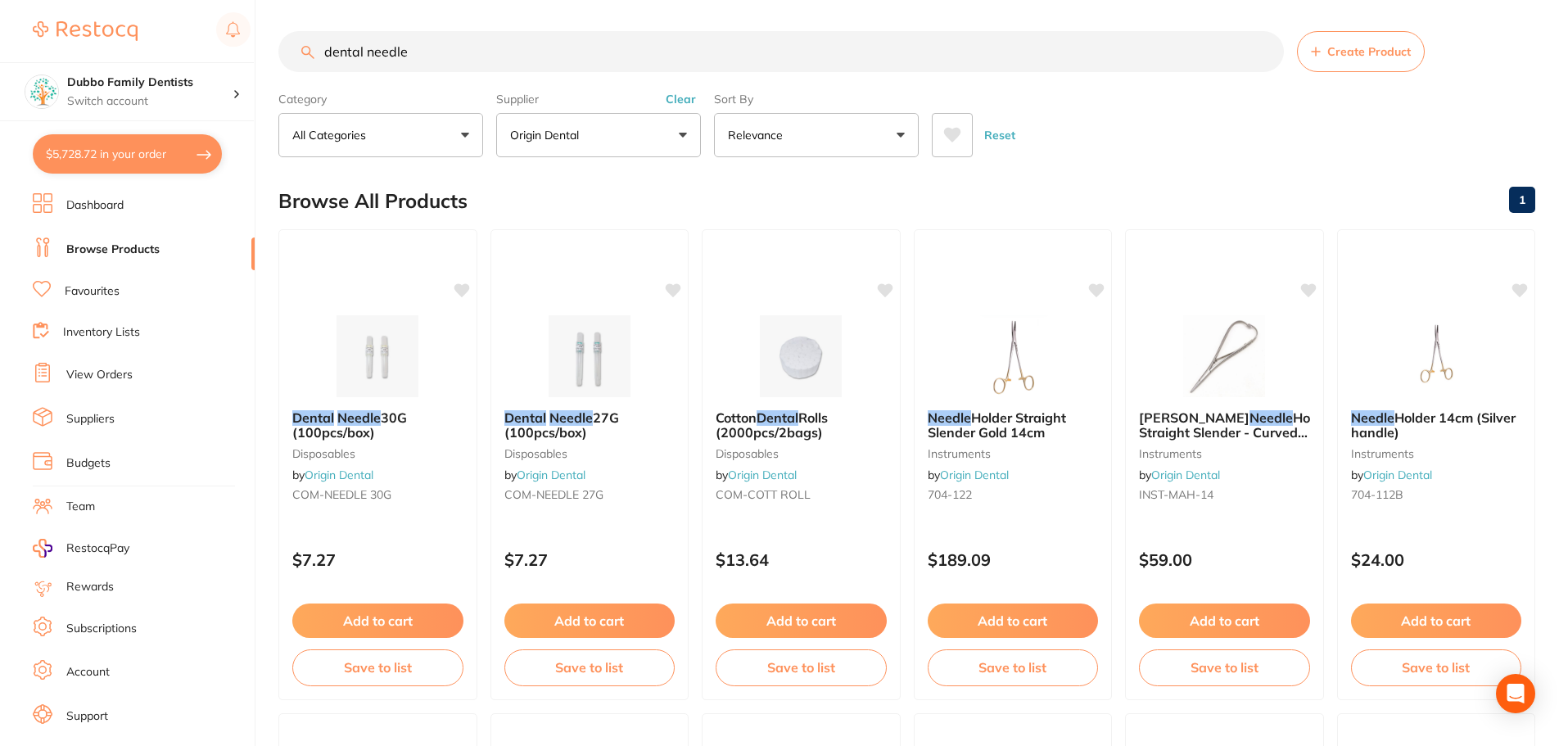
checkbox input "true"
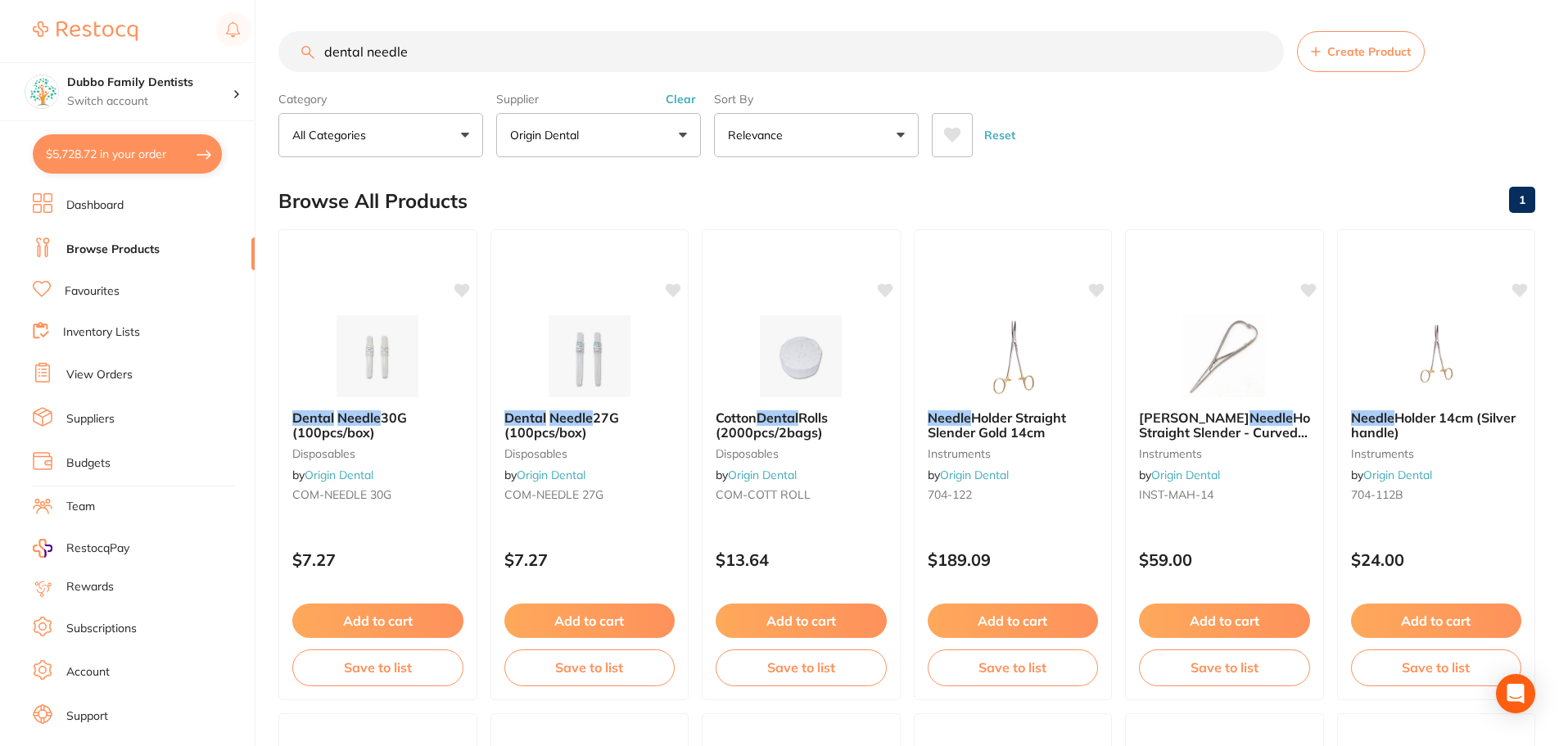
checkbox input "true"
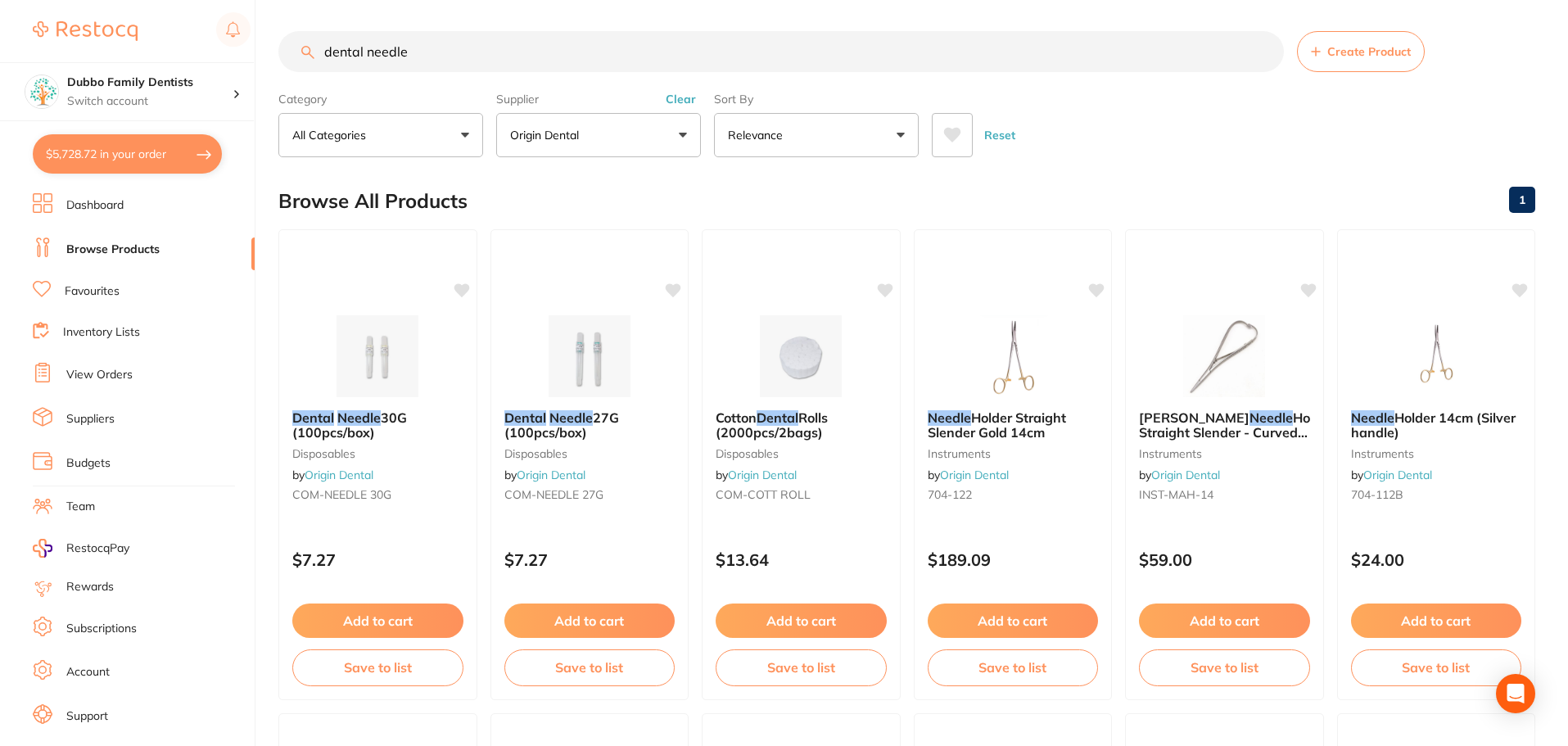
checkbox input "true"
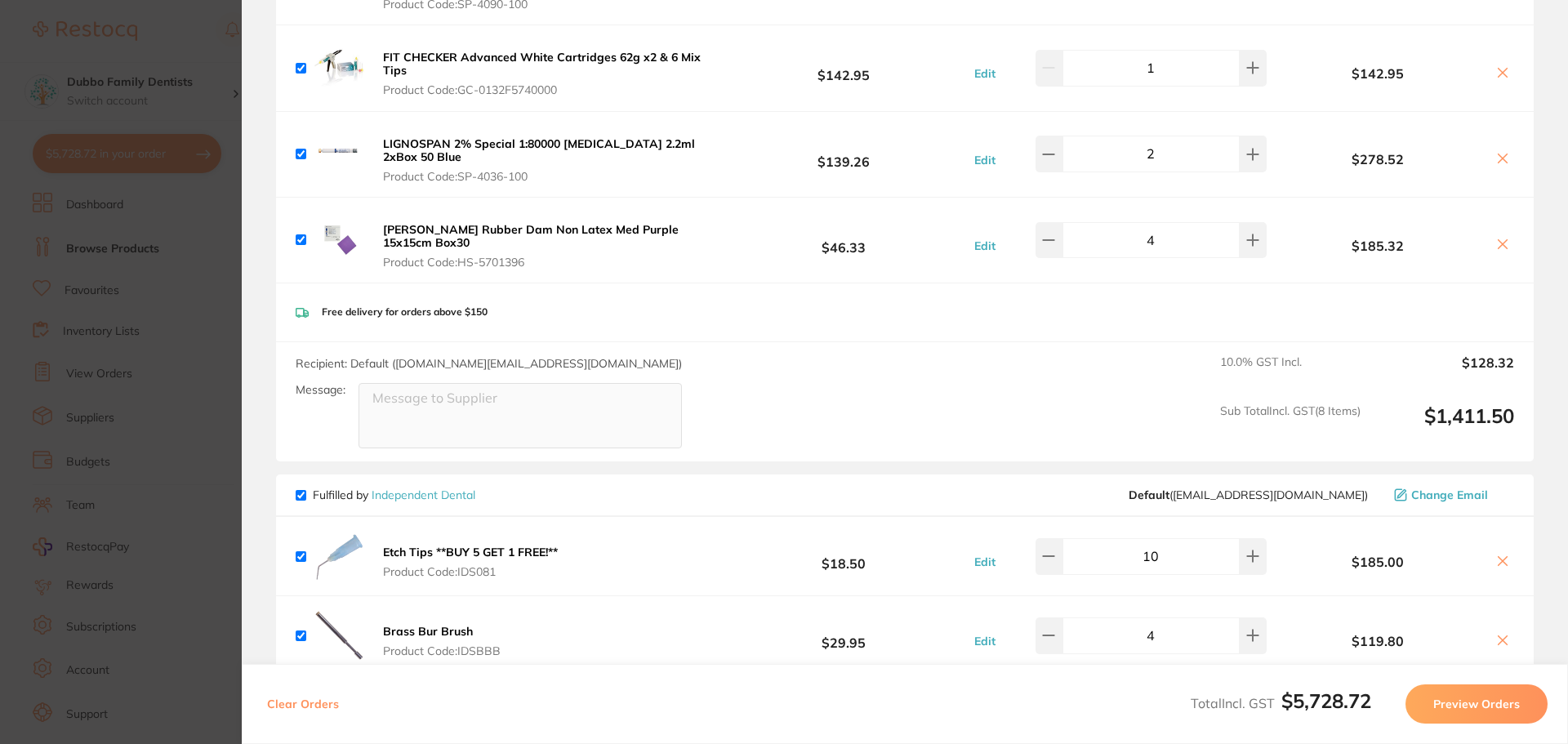
scroll to position [409, 0]
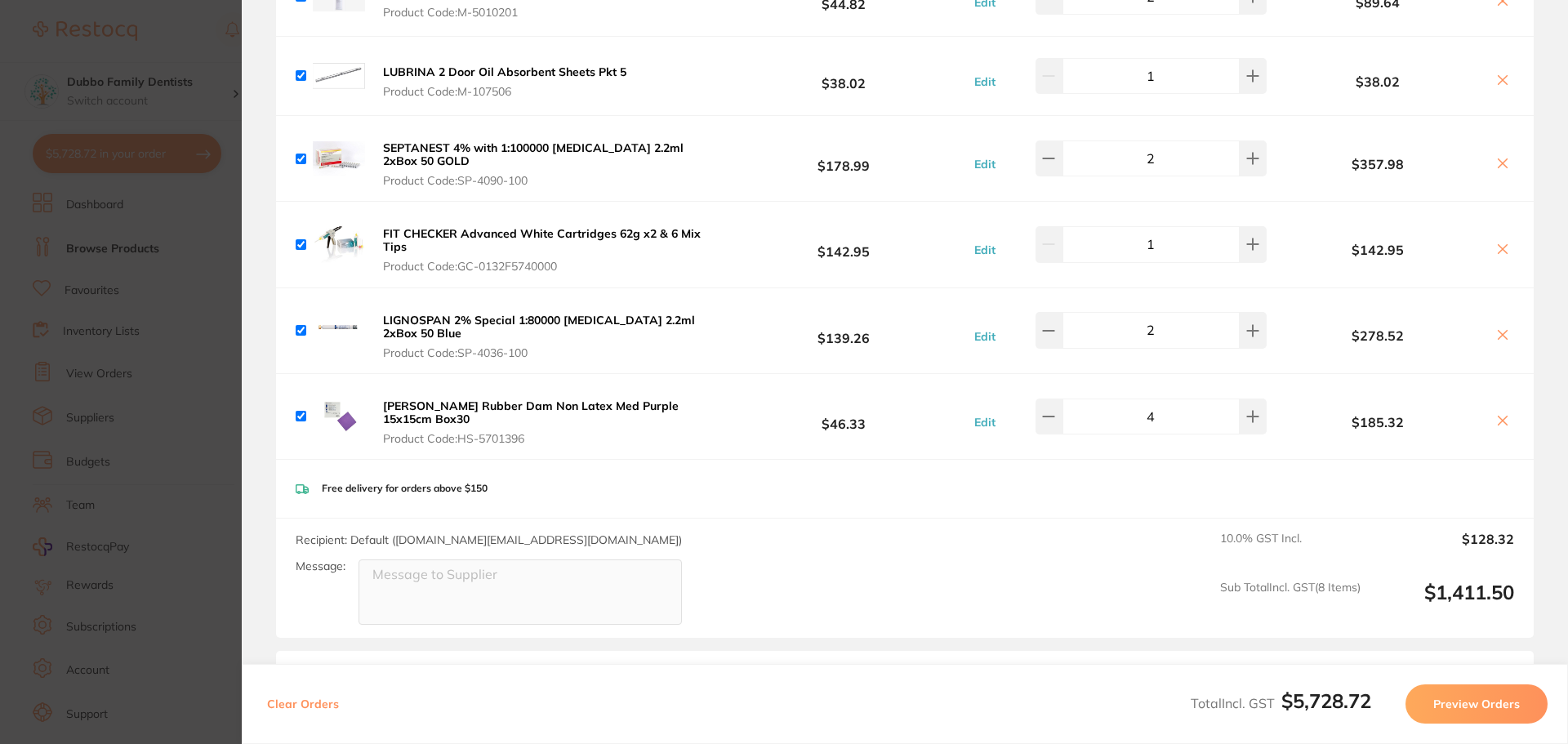
click at [204, 331] on section "Update RRP Set your pre negotiated price for this item. Item Agreed RRP (excl. …" at bounding box center [784, 372] width 1568 height 744
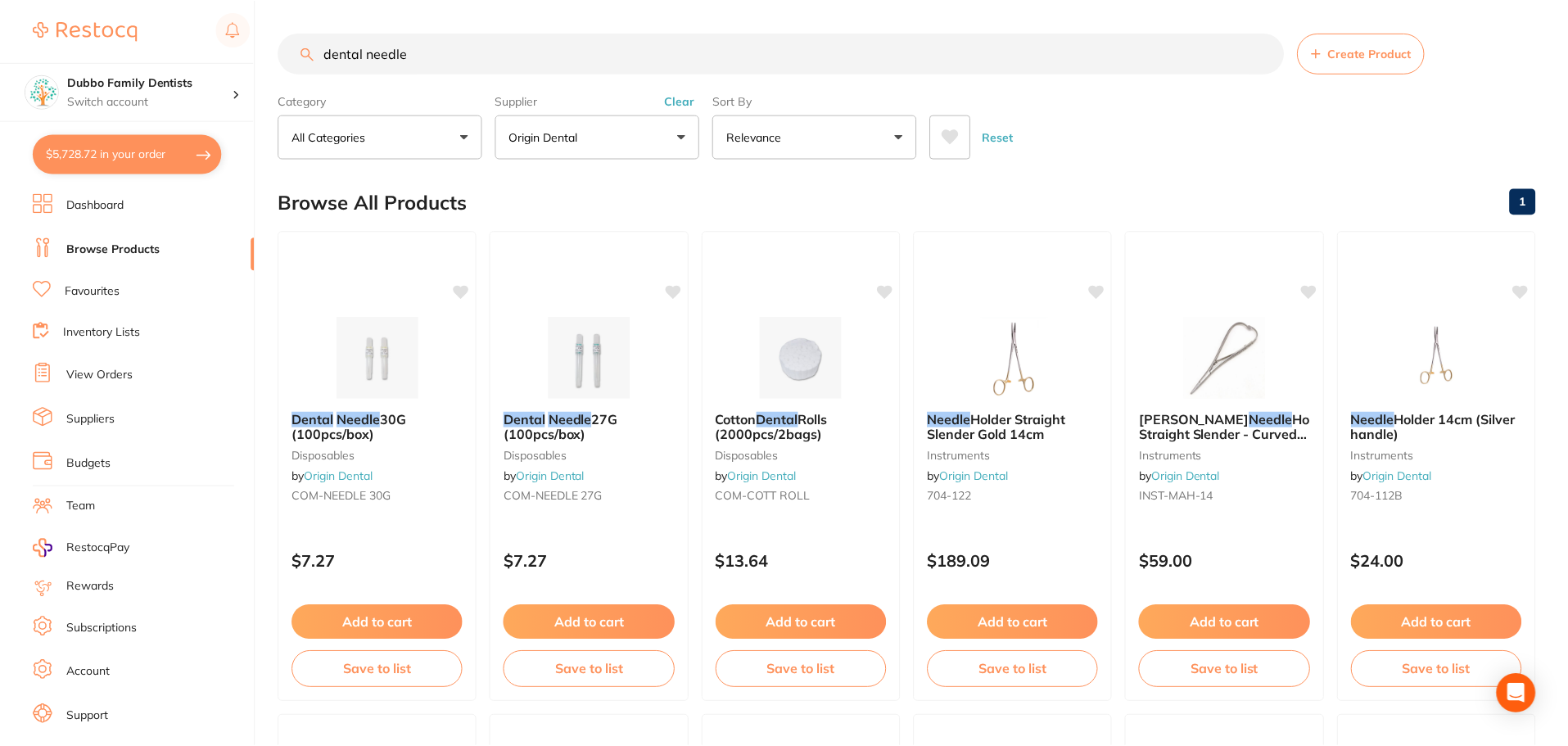
scroll to position [2, 0]
click at [119, 149] on button "$5,728.72 in your order" at bounding box center [127, 153] width 189 height 39
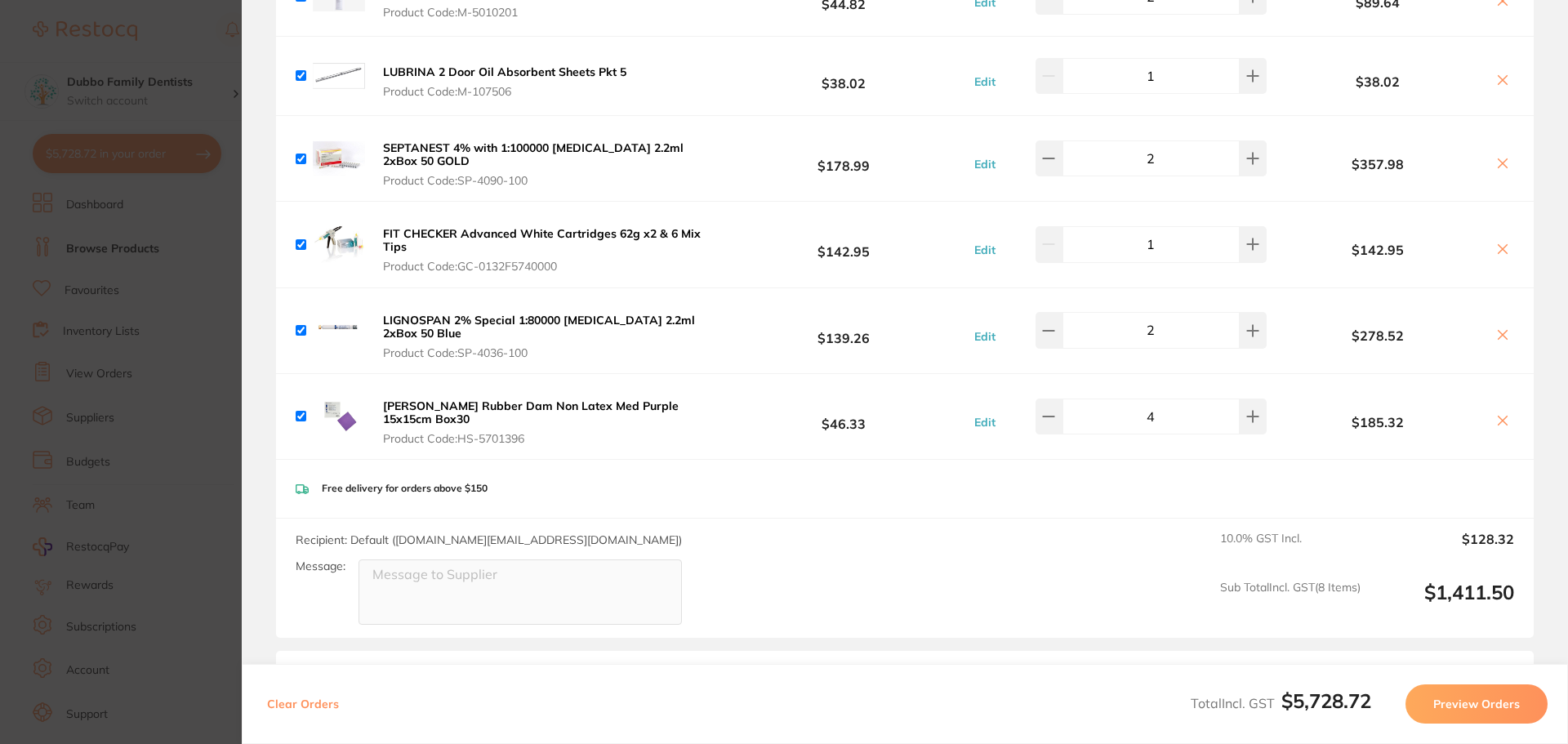
click at [1498, 247] on icon at bounding box center [1502, 249] width 9 height 9
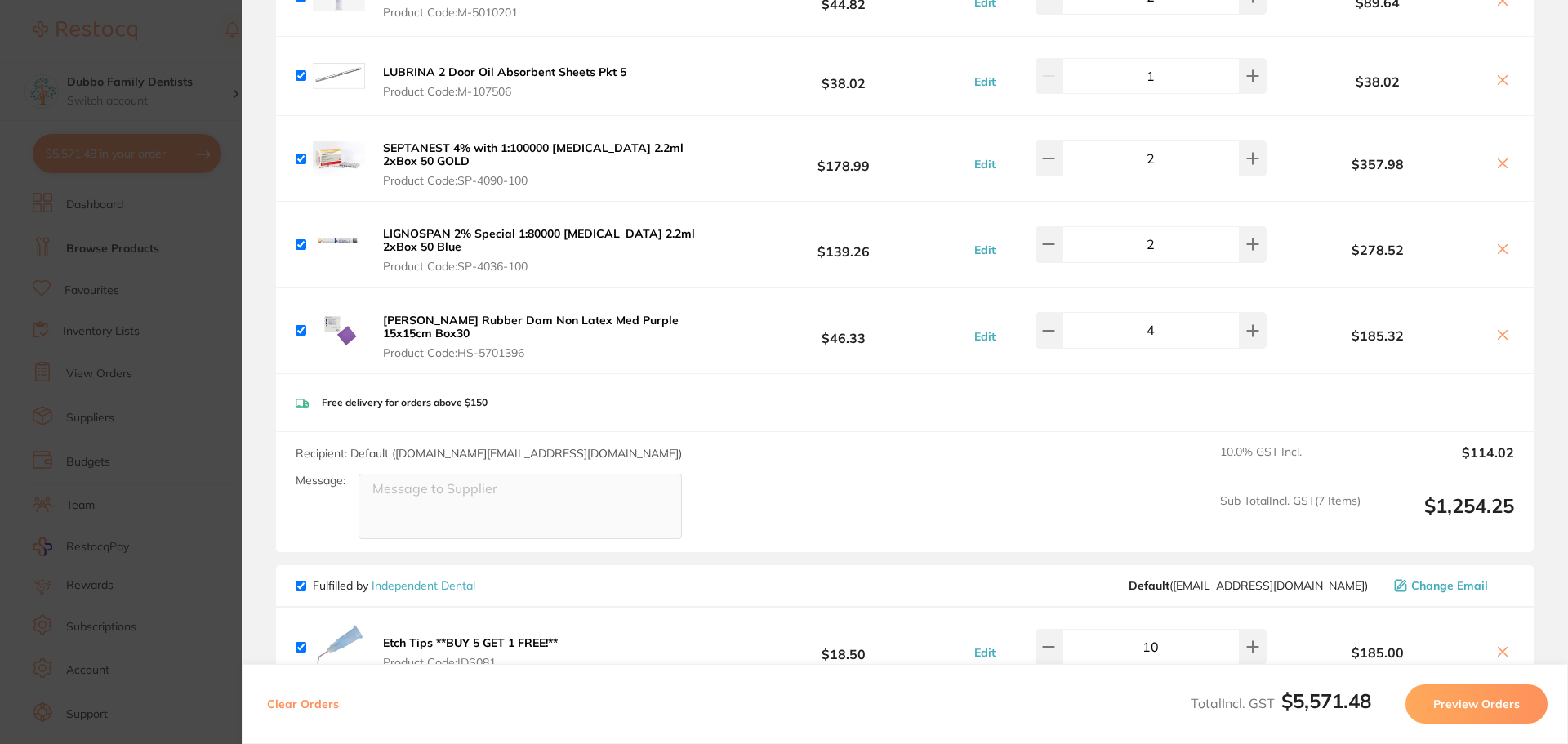
scroll to position [735, 0]
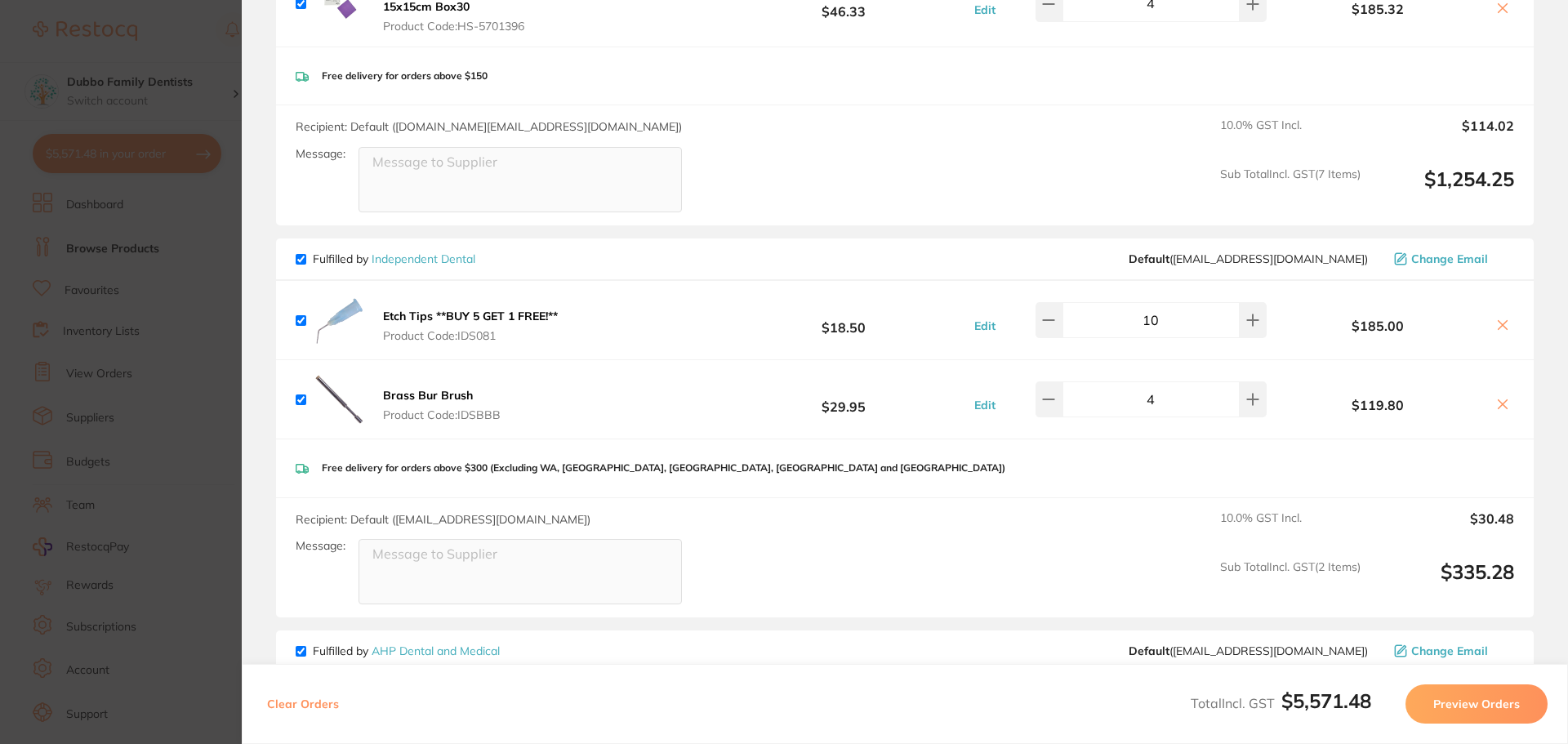
checkbox input "true"
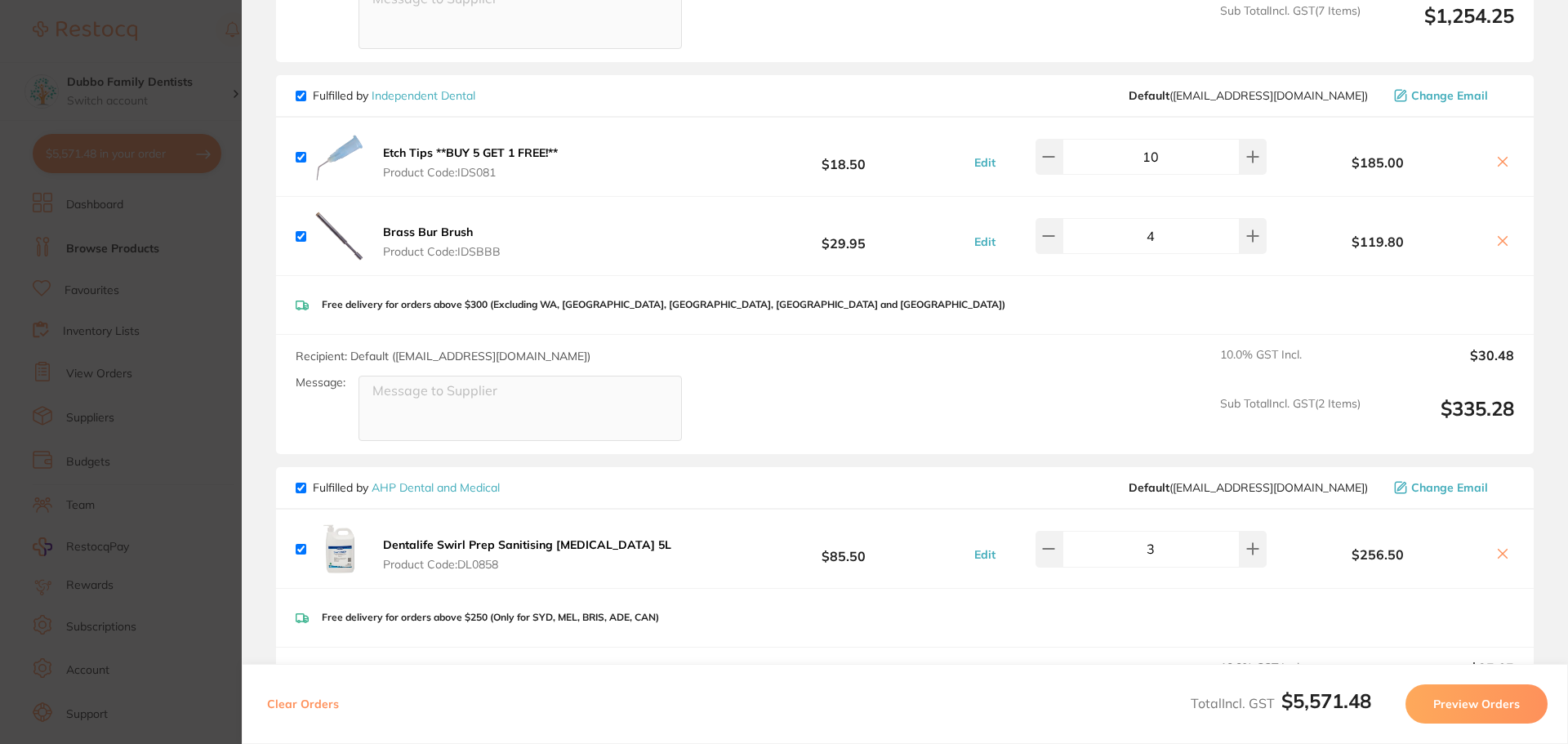
scroll to position [1143, 0]
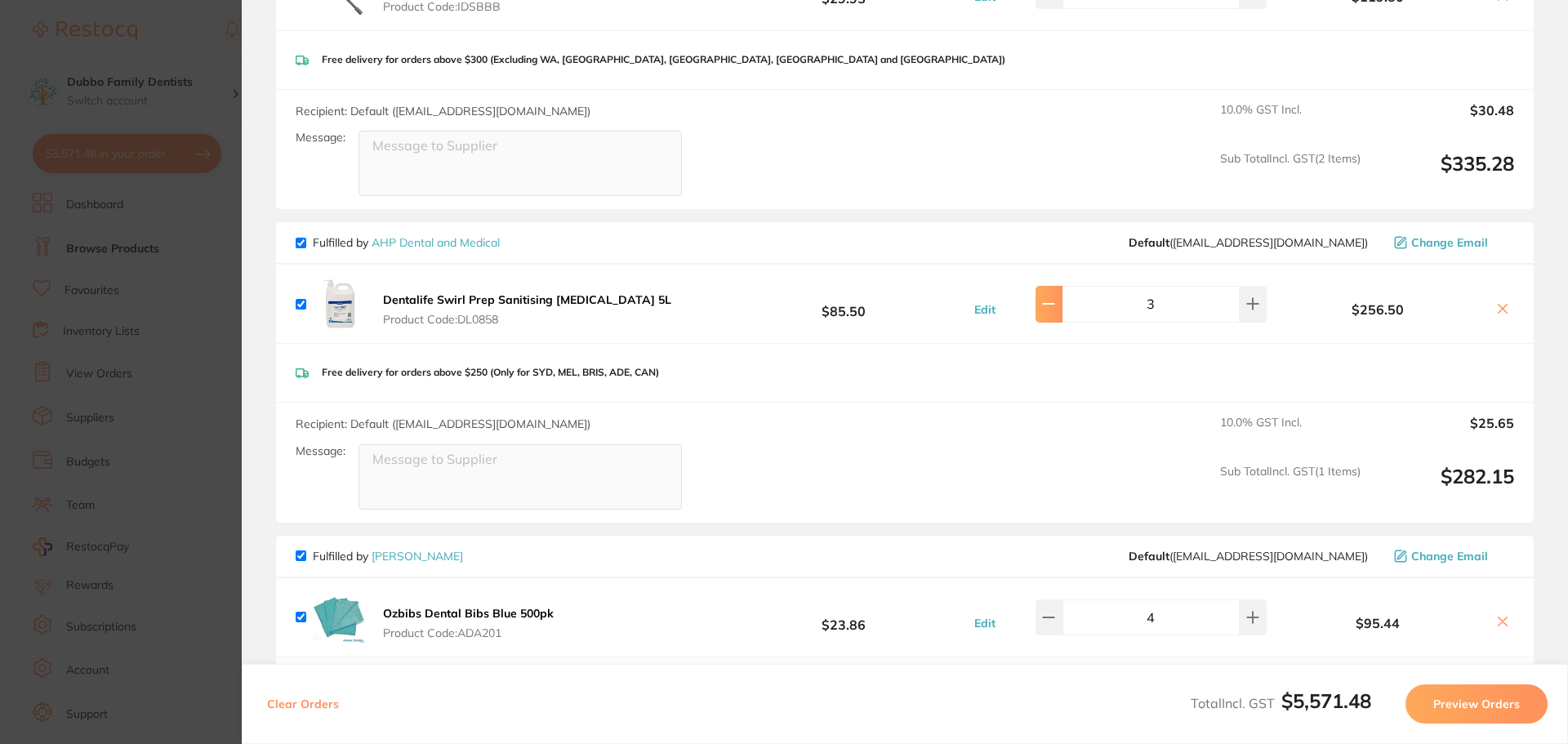
click at [1059, 312] on button at bounding box center [1049, 303] width 27 height 36
type input "1"
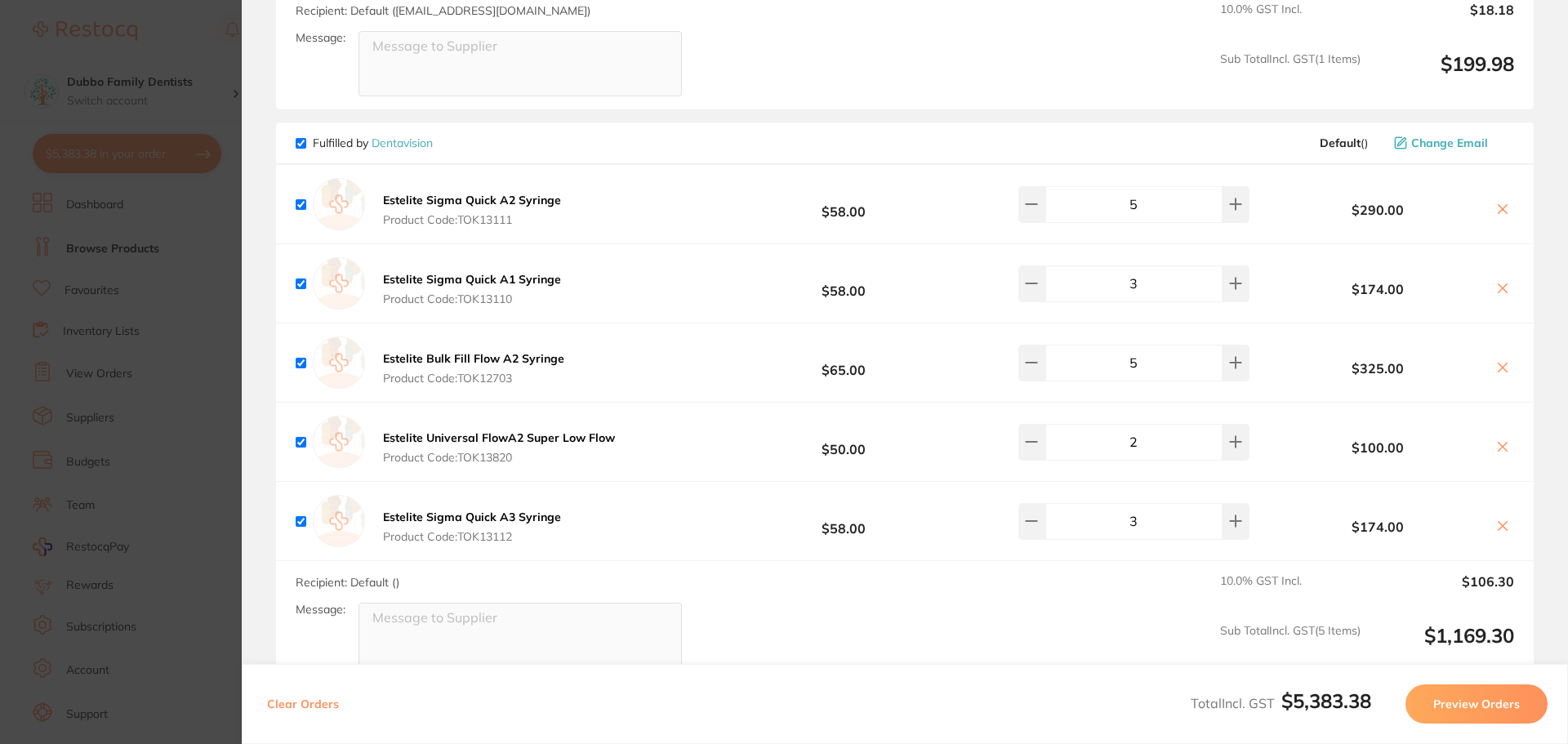
scroll to position [4574, 0]
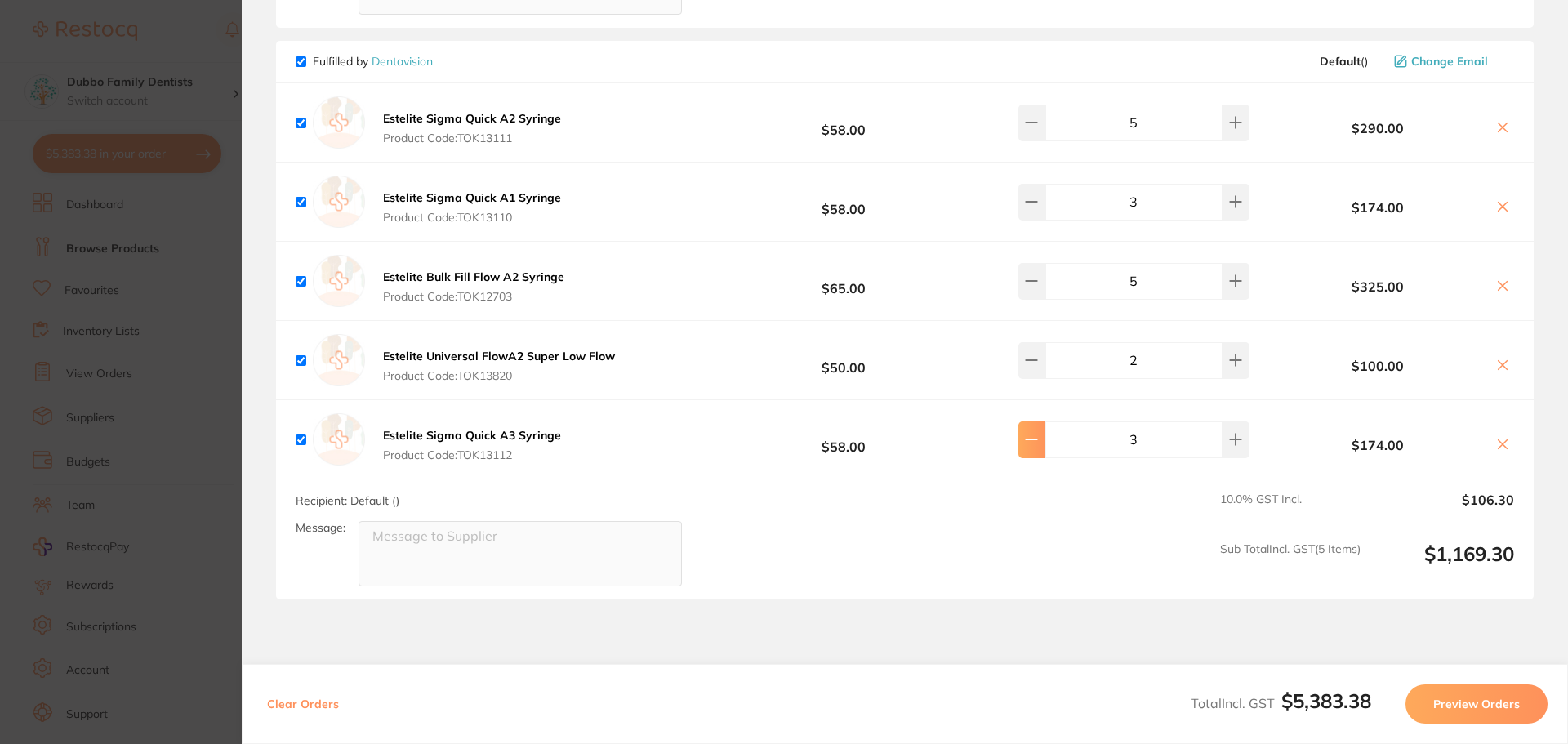
click at [1031, 433] on button at bounding box center [1031, 439] width 27 height 36
type input "2"
click at [1038, 196] on icon at bounding box center [1030, 202] width 13 height 13
type input "2"
click at [982, 540] on div "Recipient: Default ( ) Message: 10.0 % GST Incl. $94.70 Sub Total Incl. GST ( 5…" at bounding box center [905, 540] width 1258 height 120
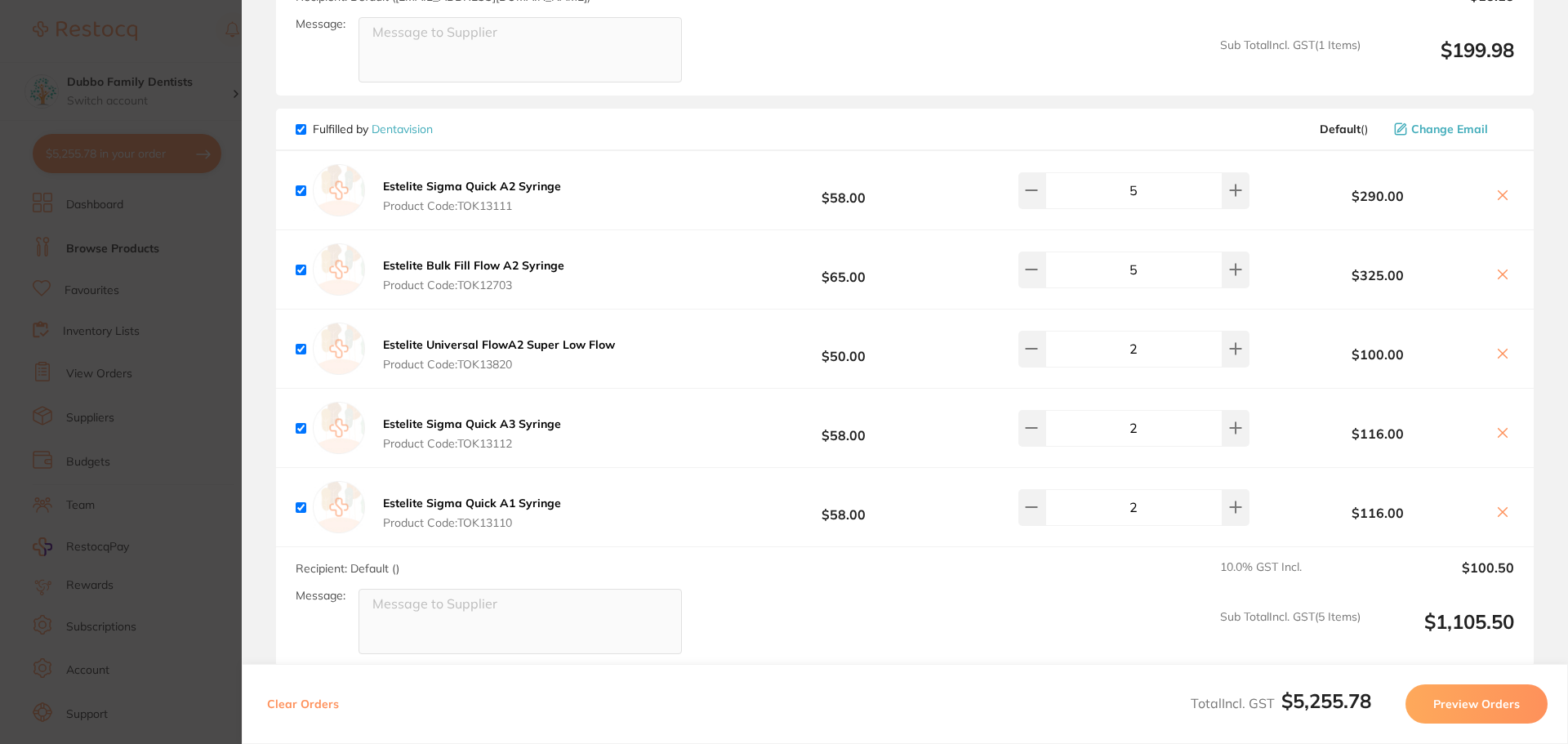
scroll to position [4493, 0]
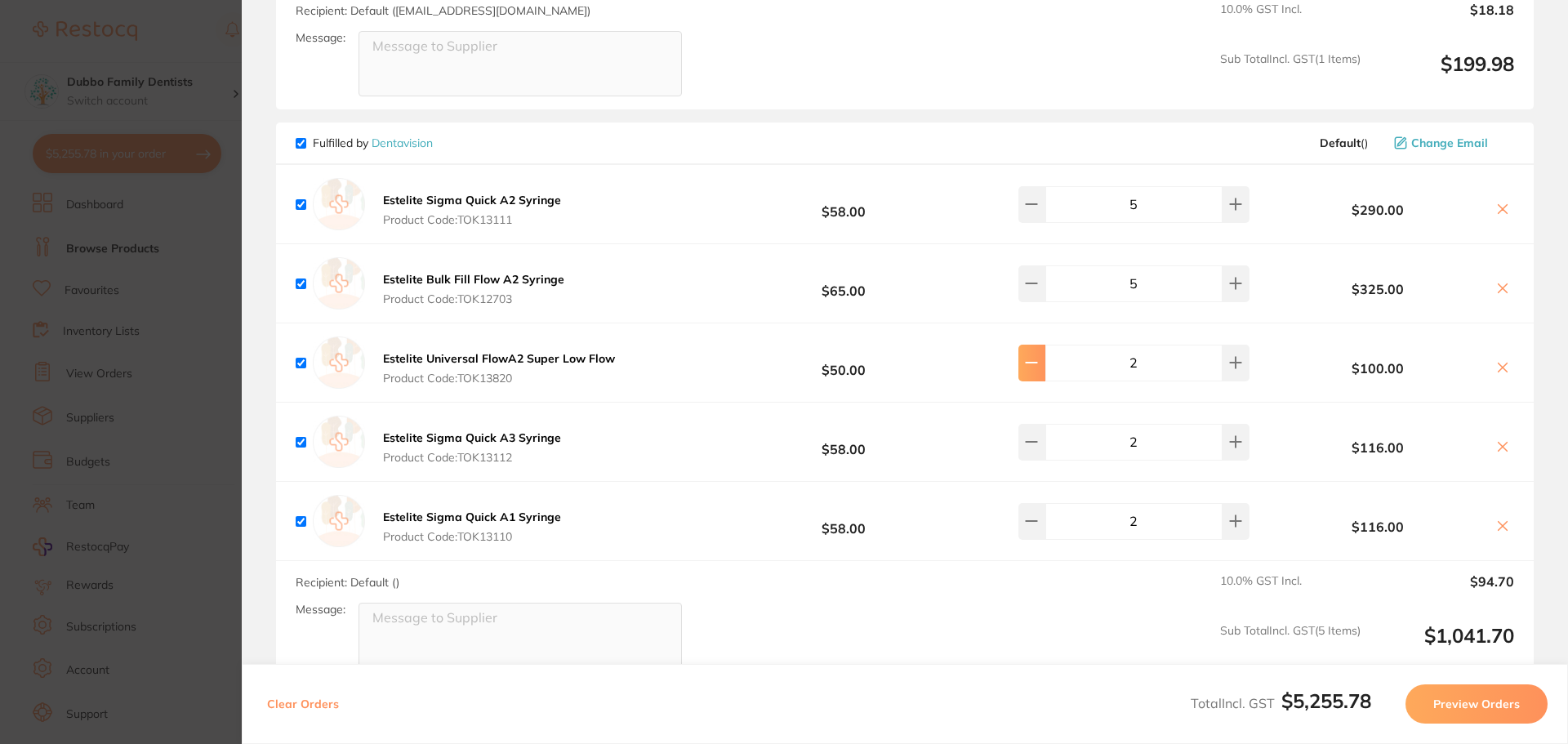
click at [1033, 356] on icon at bounding box center [1030, 362] width 13 height 13
type input "1"
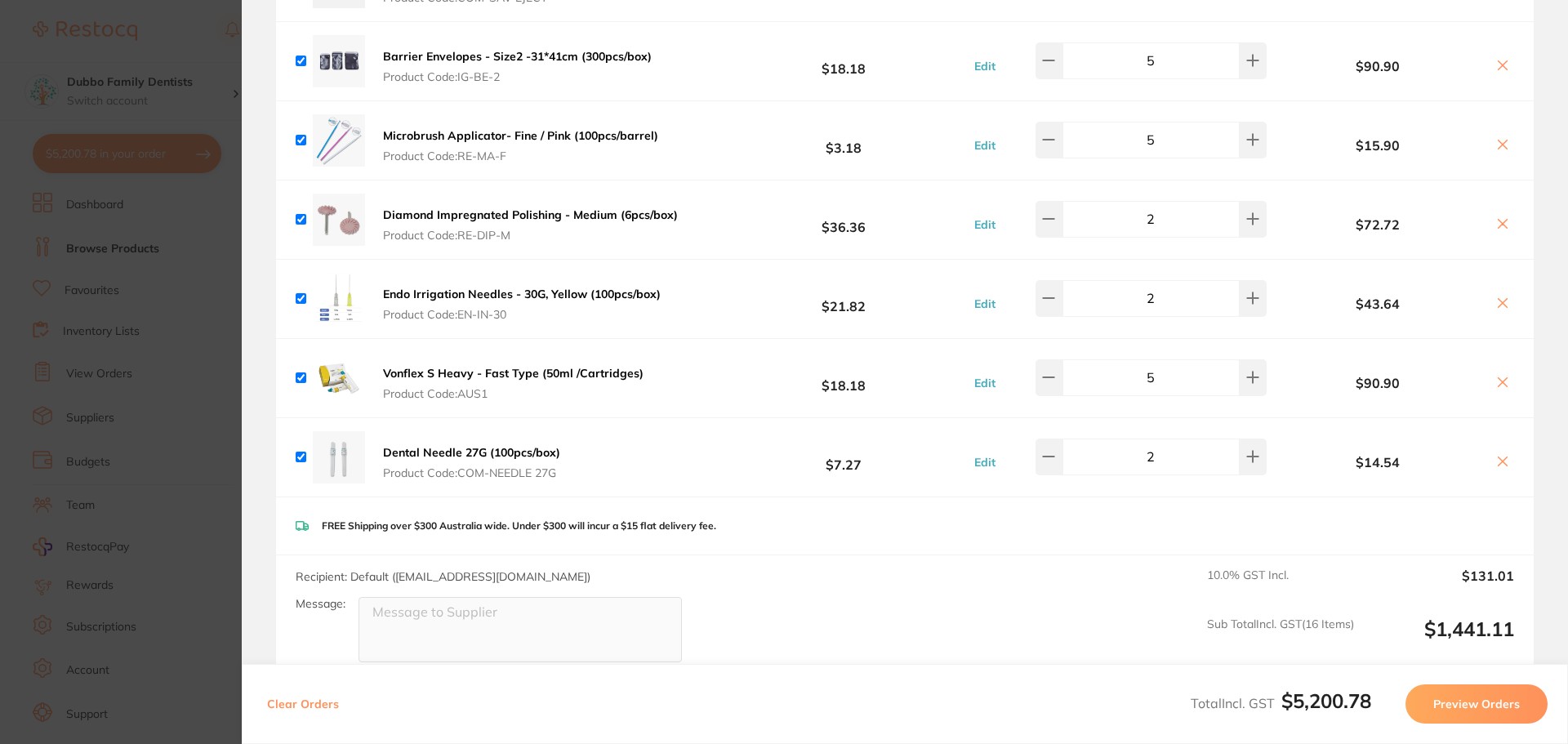
scroll to position [3525, 0]
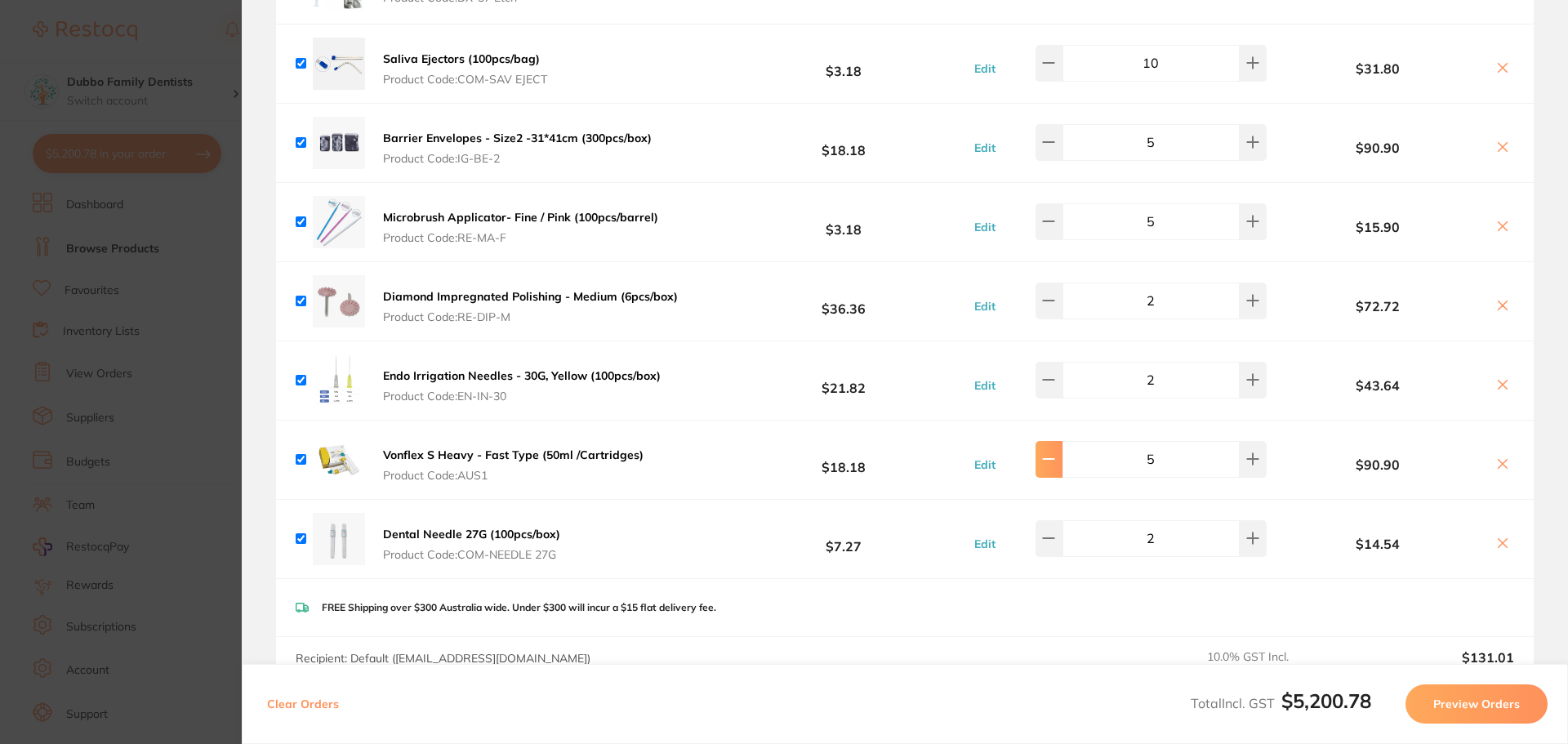
click at [1053, 457] on button at bounding box center [1049, 458] width 27 height 36
type input "3"
click at [1055, 378] on button at bounding box center [1049, 380] width 27 height 36
type input "1"
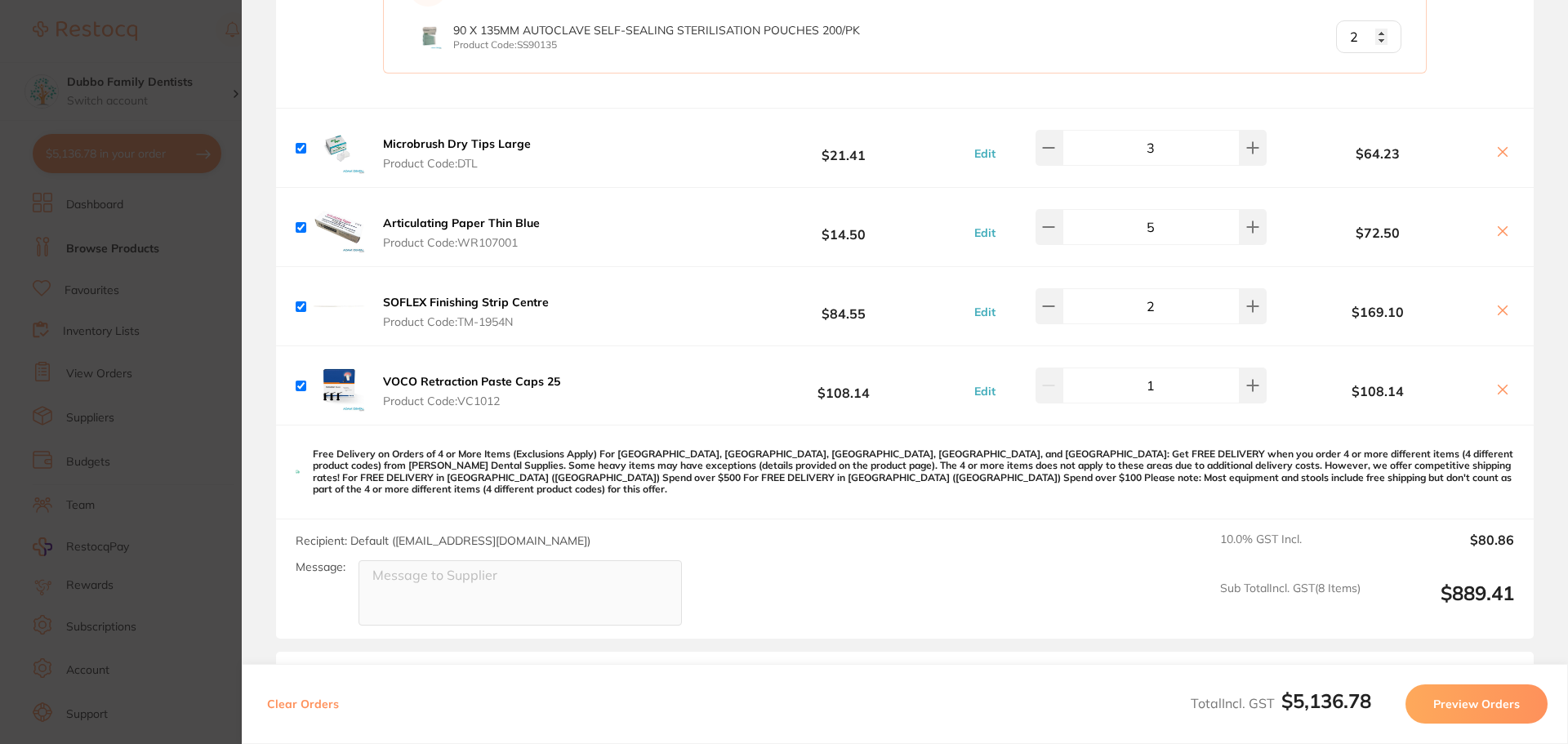
scroll to position [2055, 0]
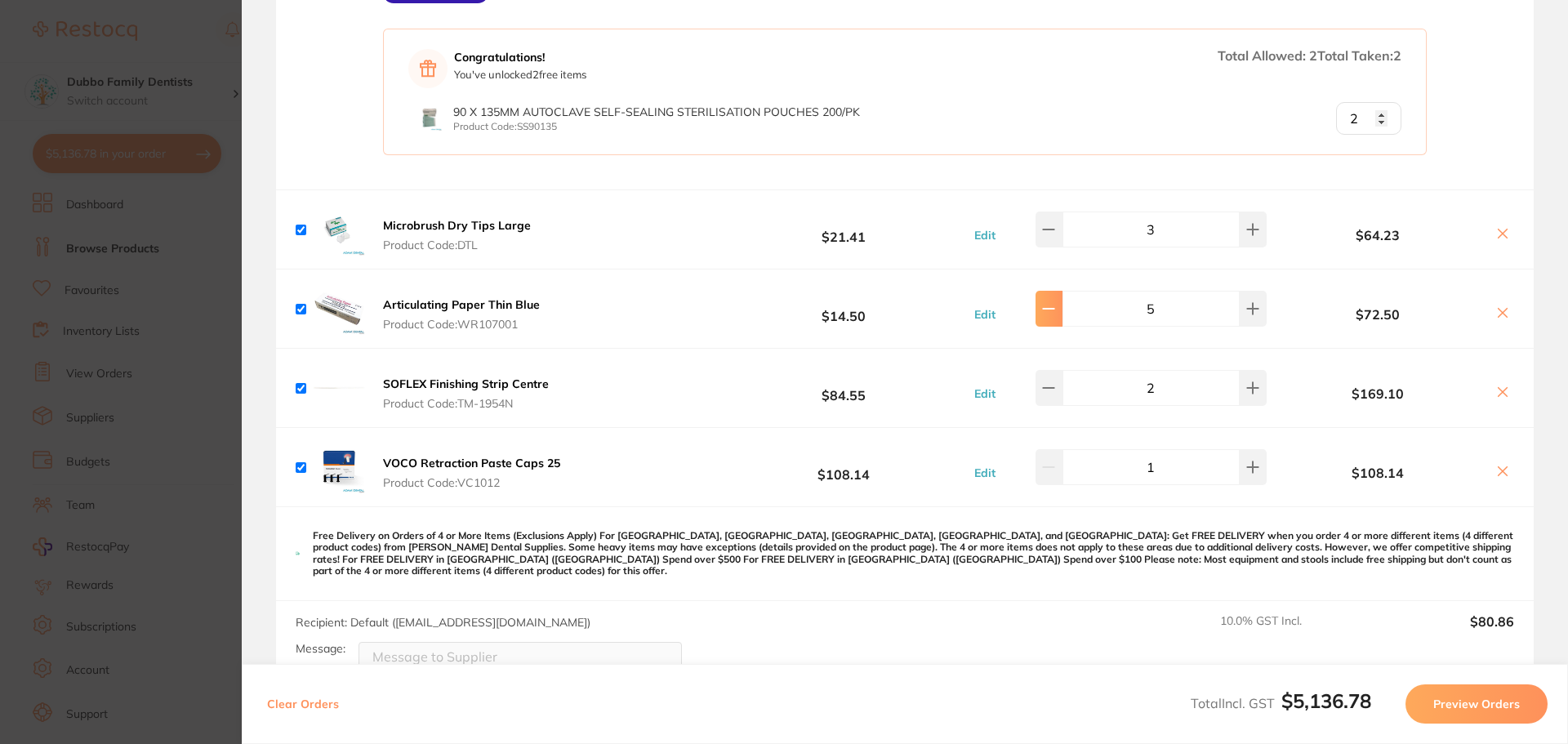
click at [1055, 310] on icon at bounding box center [1048, 308] width 13 height 13
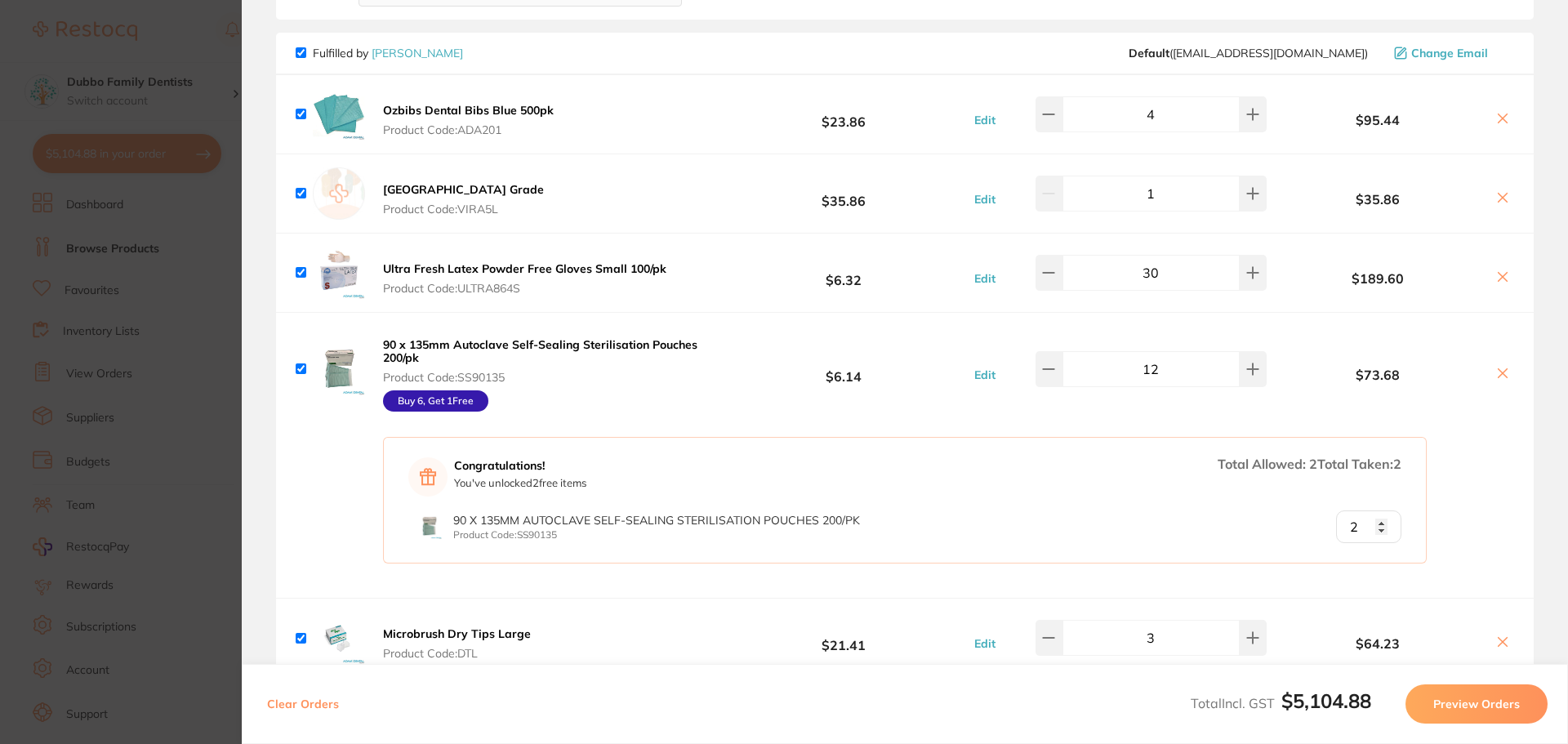
scroll to position [1973, 0]
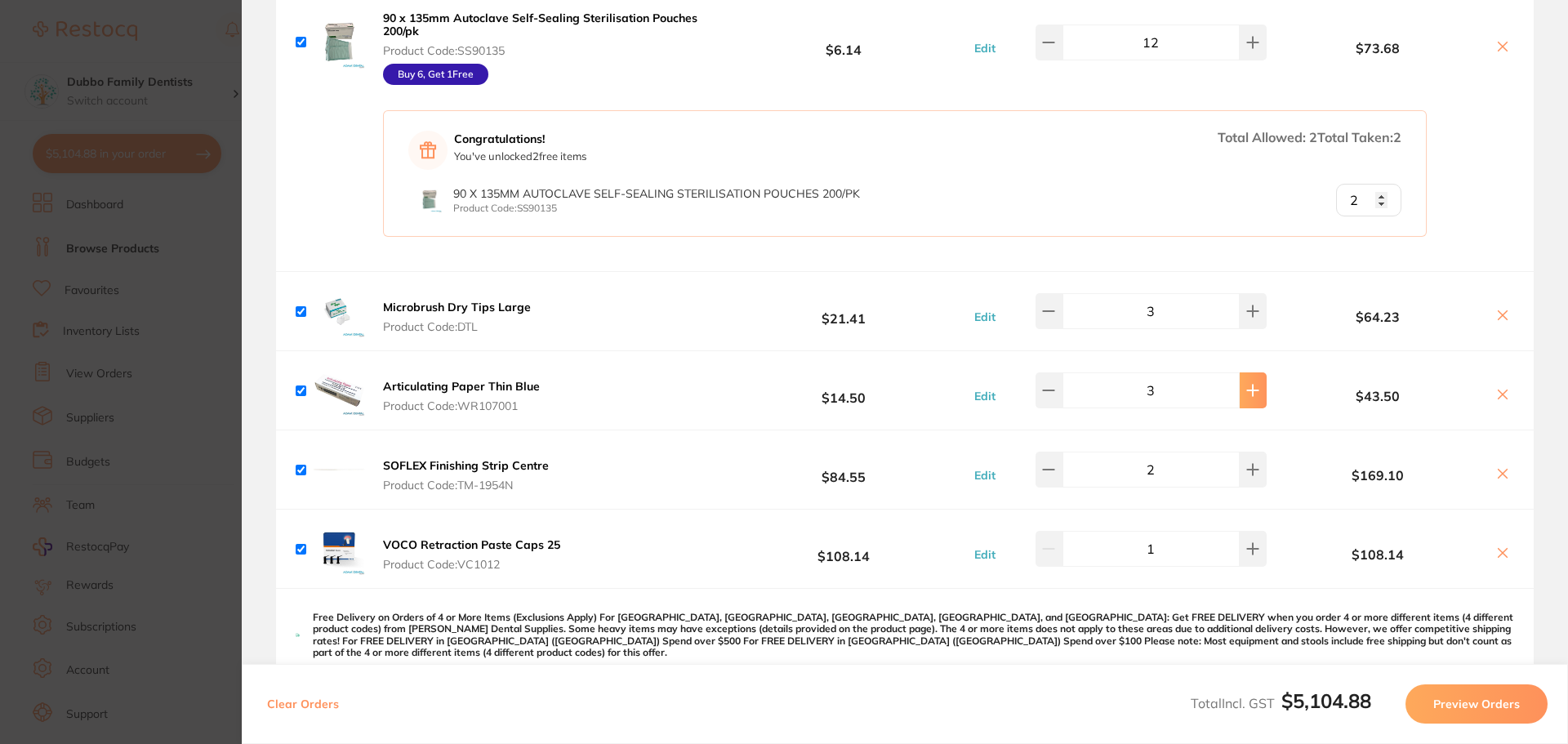
click at [1249, 400] on button at bounding box center [1253, 389] width 27 height 36
type input "5"
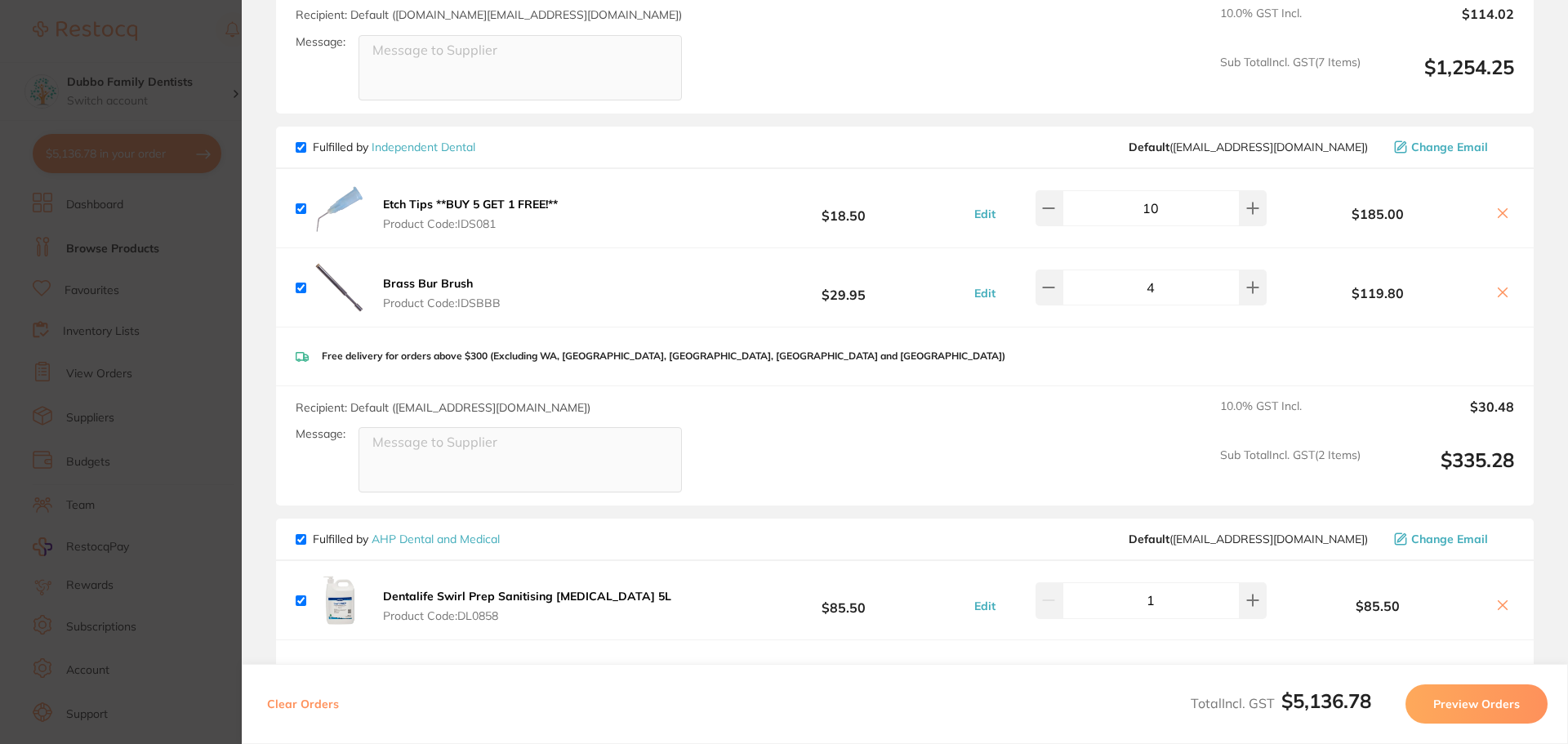
scroll to position [830, 0]
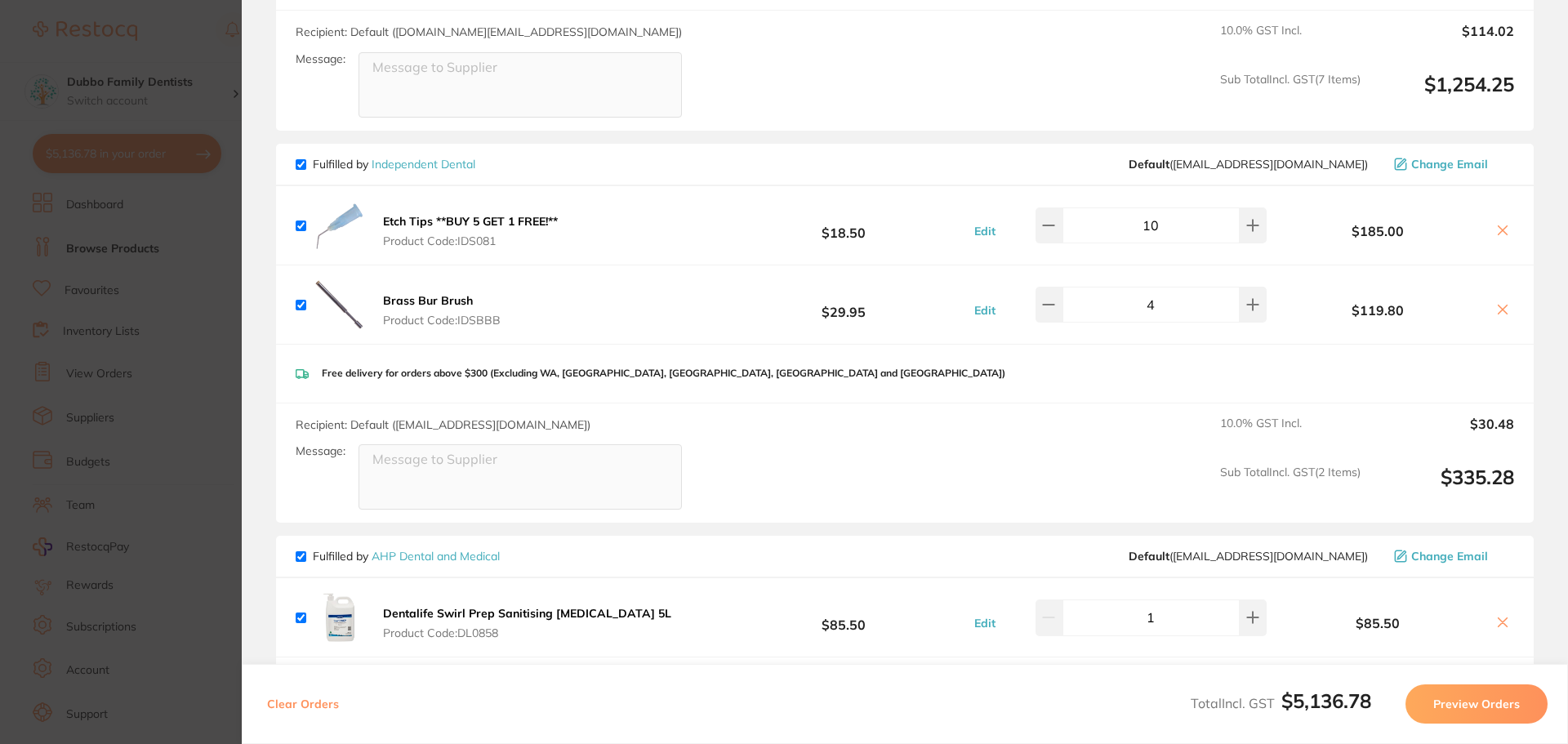
click at [480, 220] on b "Etch Tips **BUY 5 GET 1 FREE!**" at bounding box center [470, 221] width 174 height 15
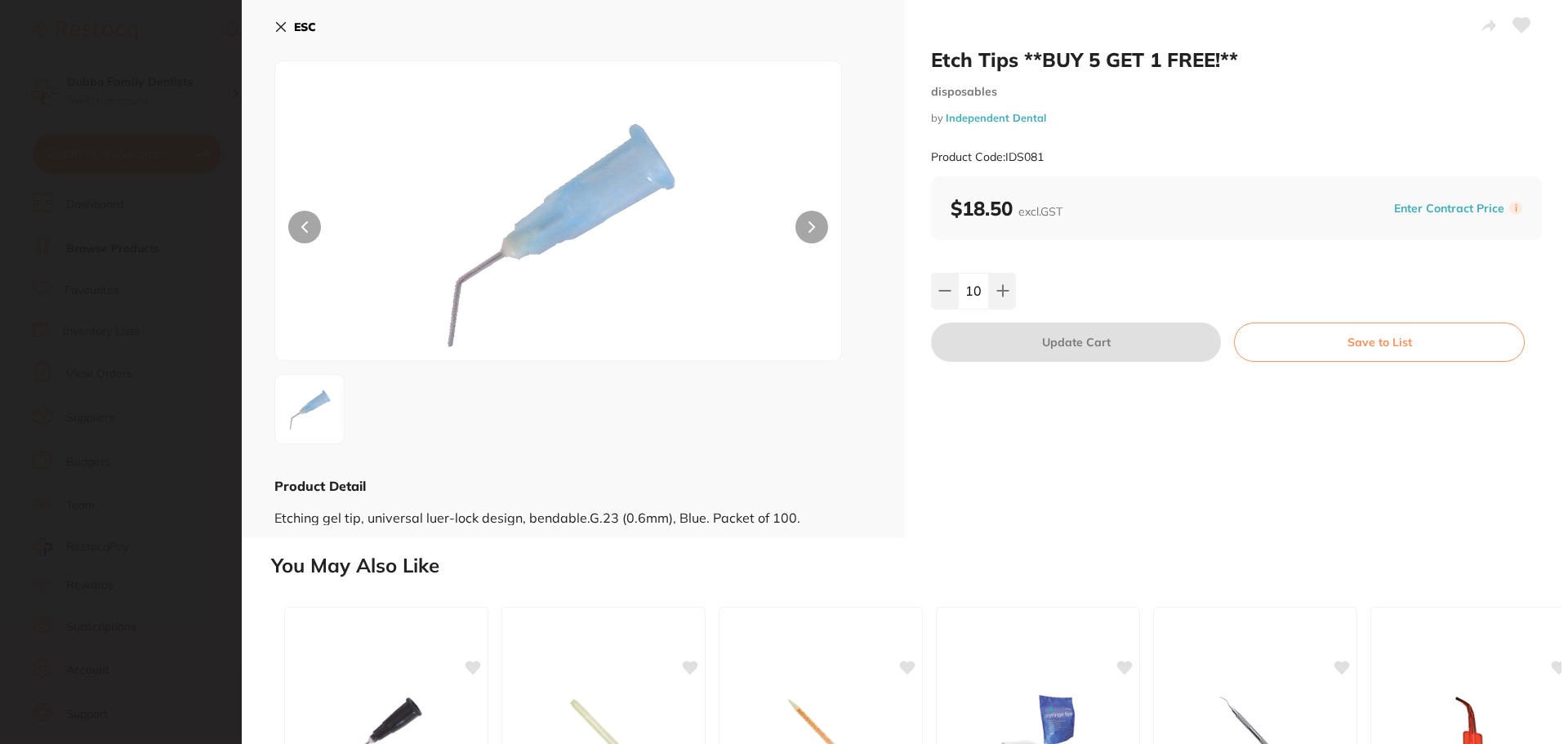
scroll to position [1, 0]
click at [288, 32] on button "ESC" at bounding box center [294, 26] width 42 height 28
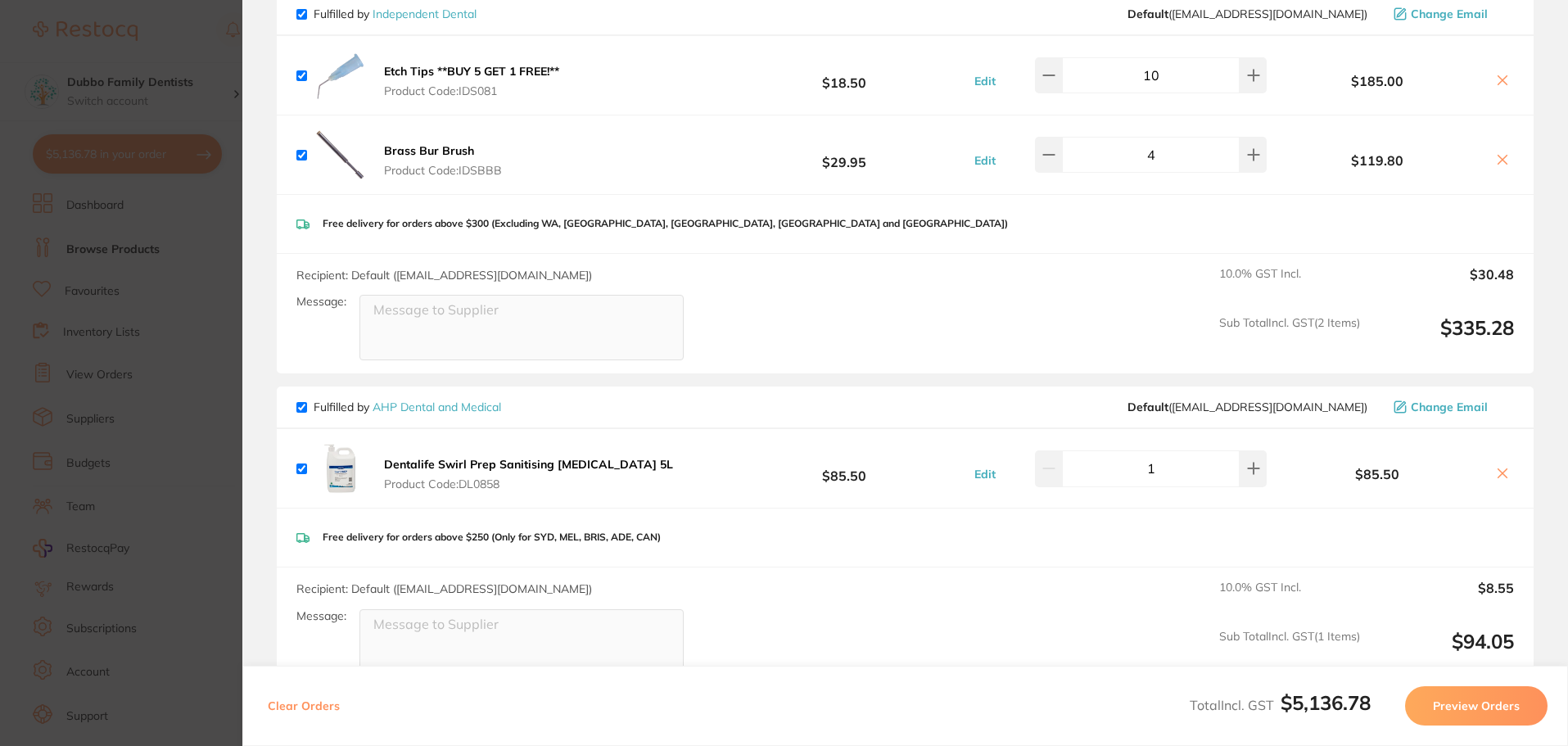
scroll to position [901, 0]
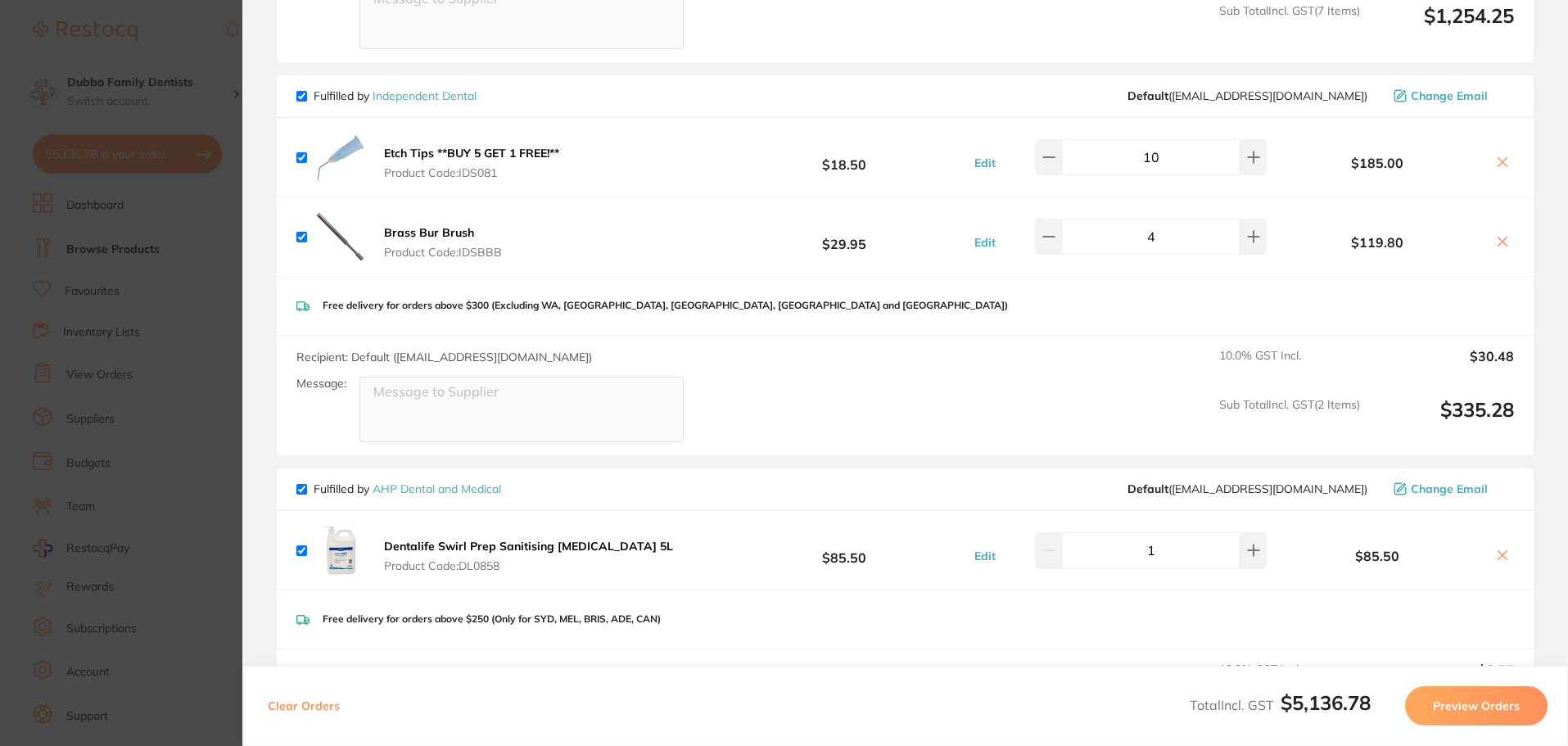
click at [184, 367] on section "Update RRP Set your pre negotiated price for this item. Item Agreed RRP (excl. …" at bounding box center [784, 373] width 1568 height 746
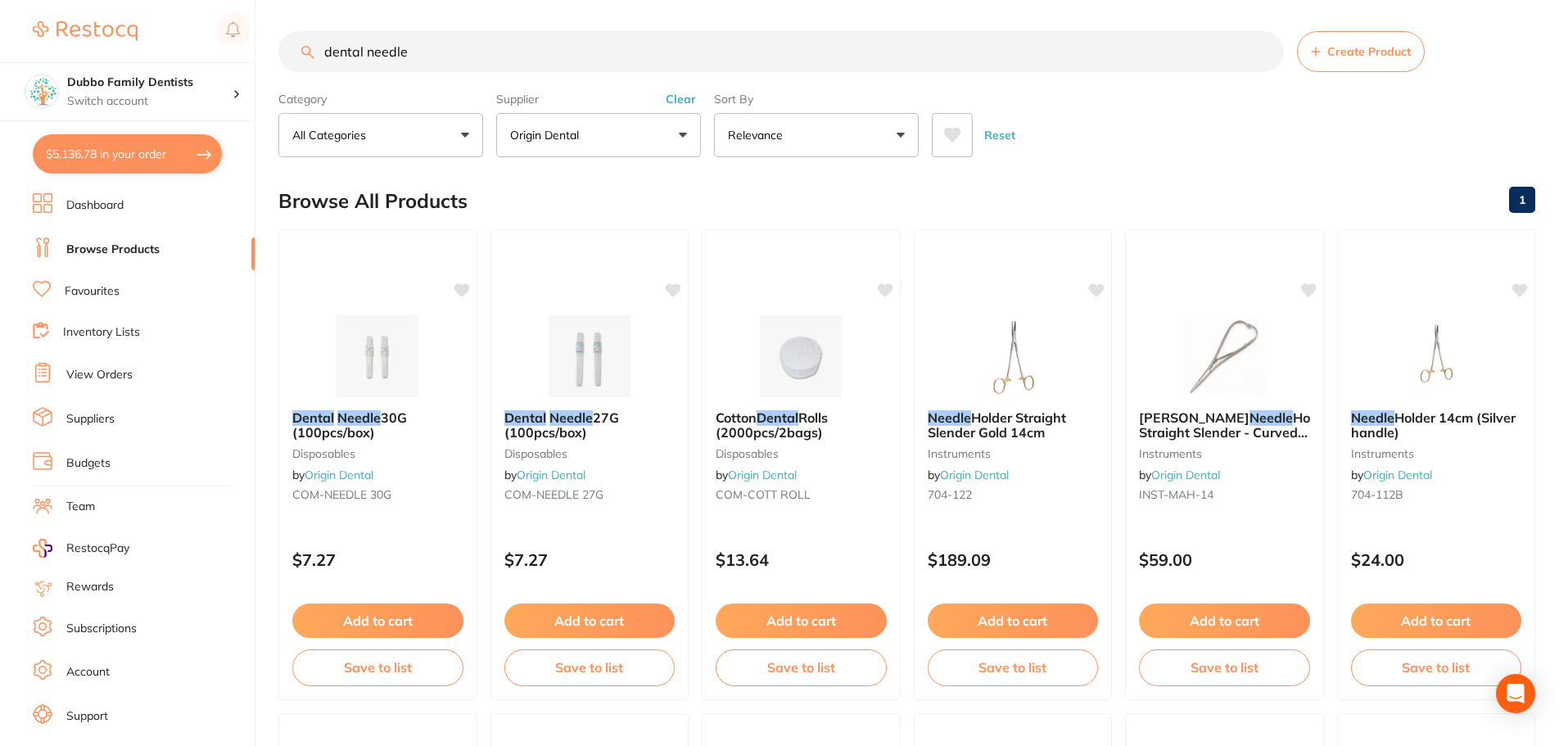
click at [119, 163] on button "$5,136.78 in your order" at bounding box center [127, 153] width 189 height 39
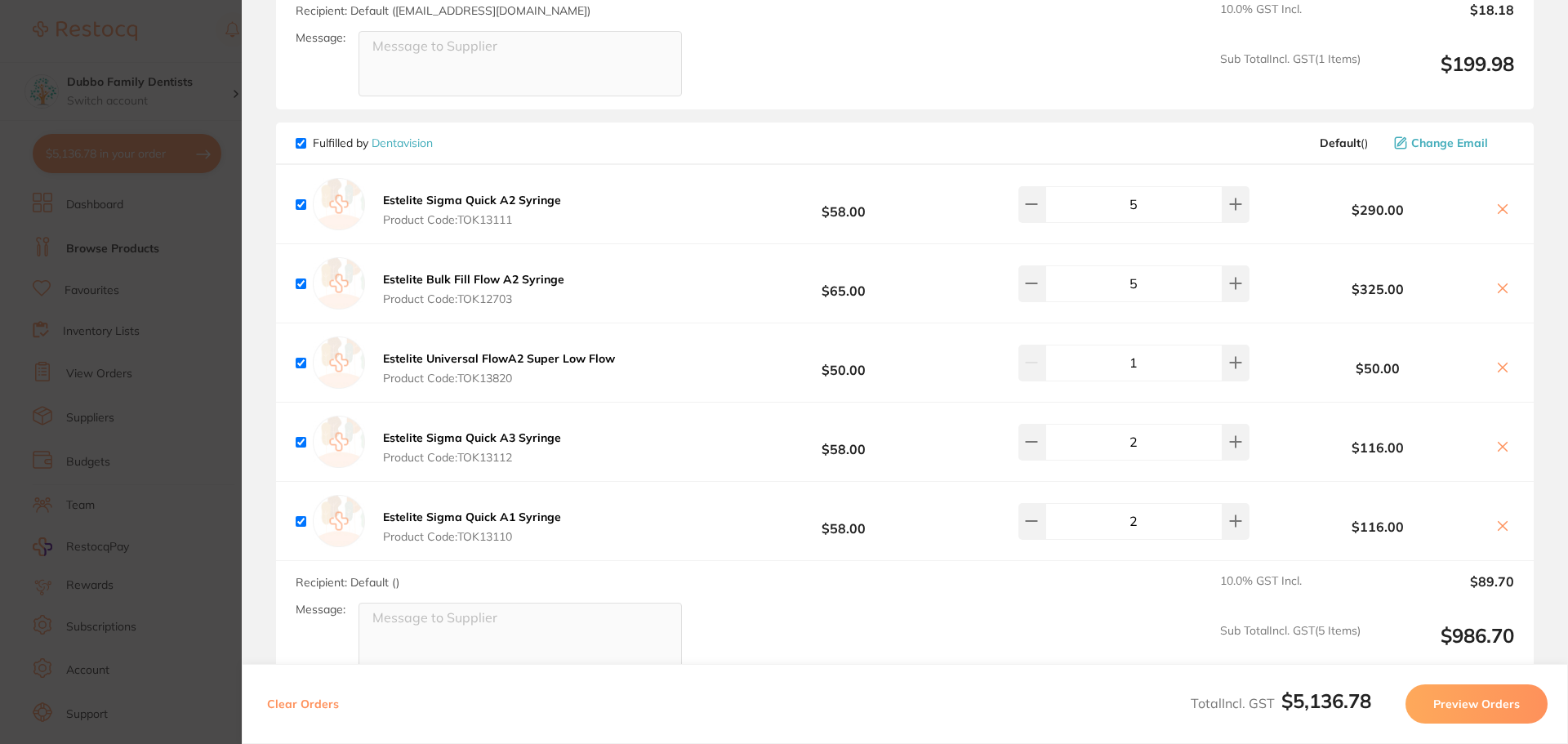
scroll to position [4669, 0]
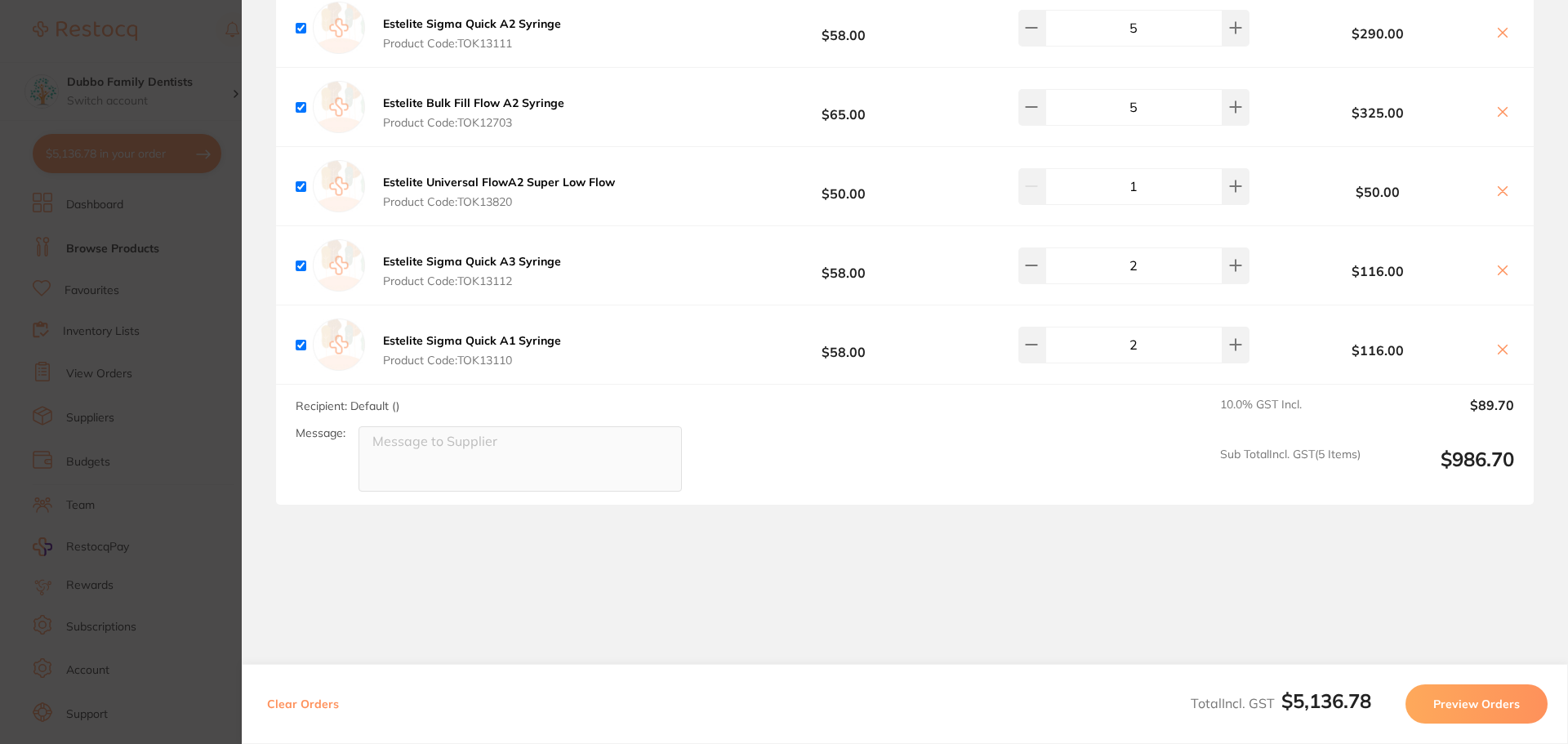
click at [197, 455] on section "Update RRP Set your pre negotiated price for this item. Item Agreed RRP (excl. …" at bounding box center [784, 372] width 1568 height 744
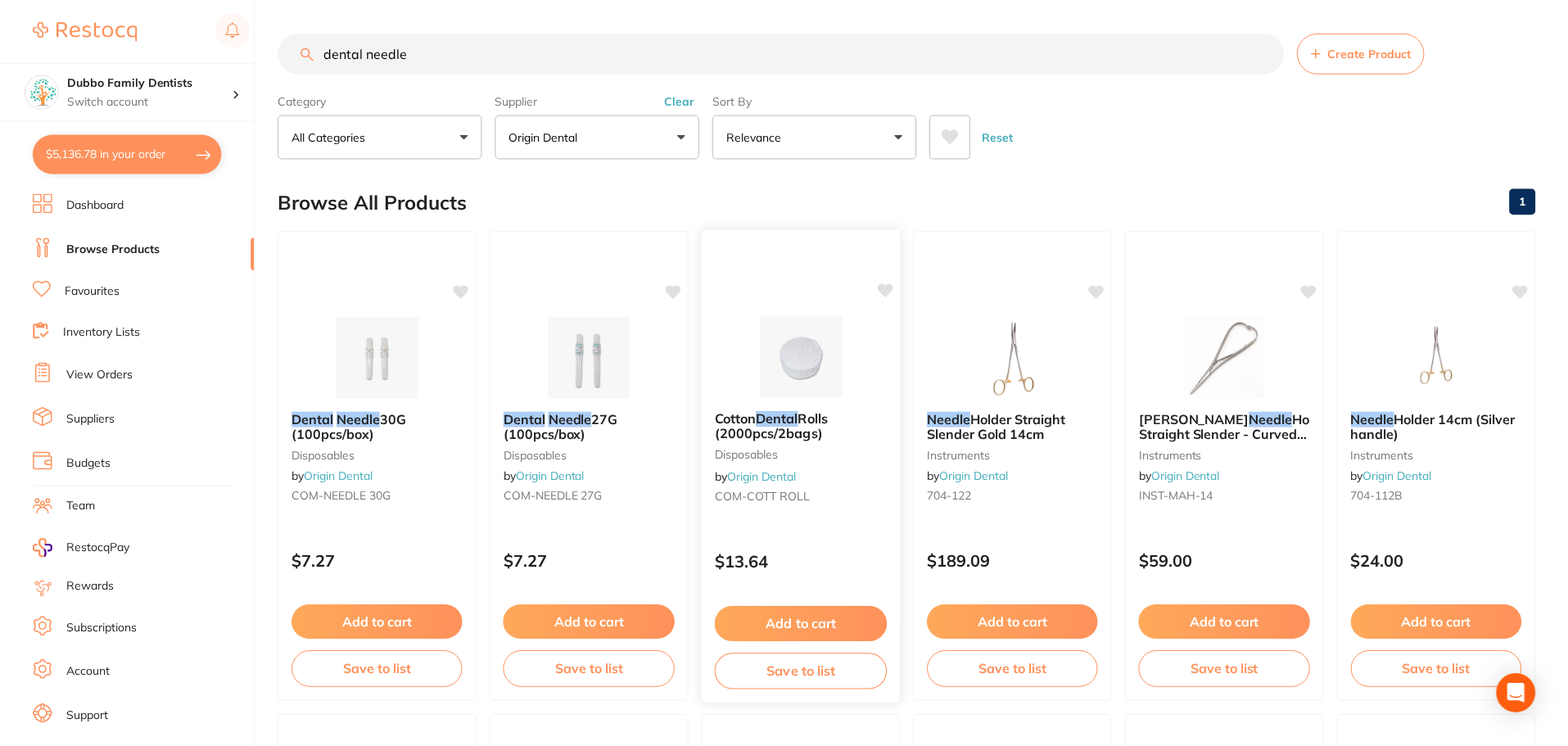
scroll to position [2, 0]
click at [1265, 51] on input "dental needle" at bounding box center [781, 51] width 1005 height 41
